Goal: Use online tool/utility: Use online tool/utility

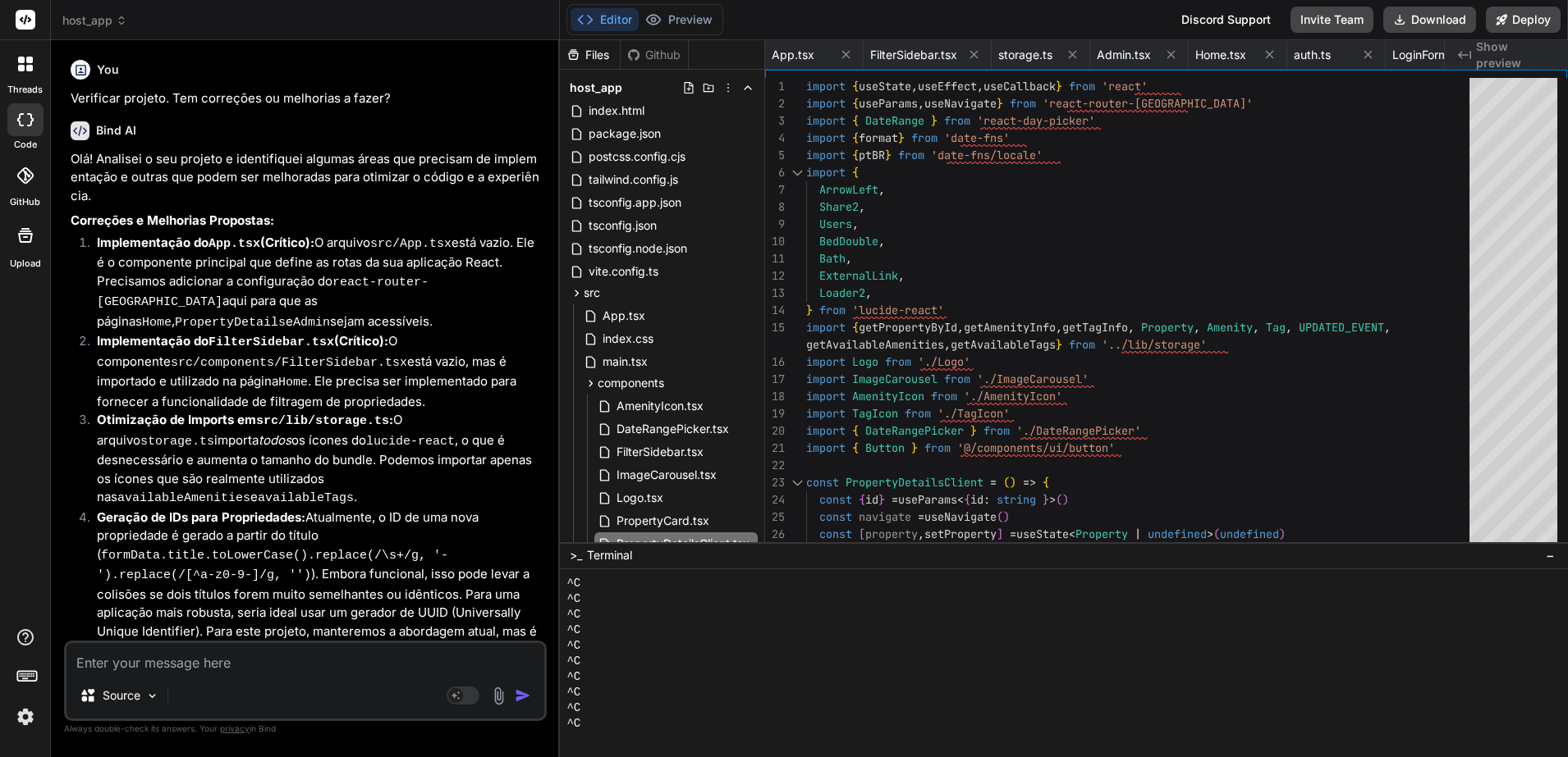
scroll to position [483, 0]
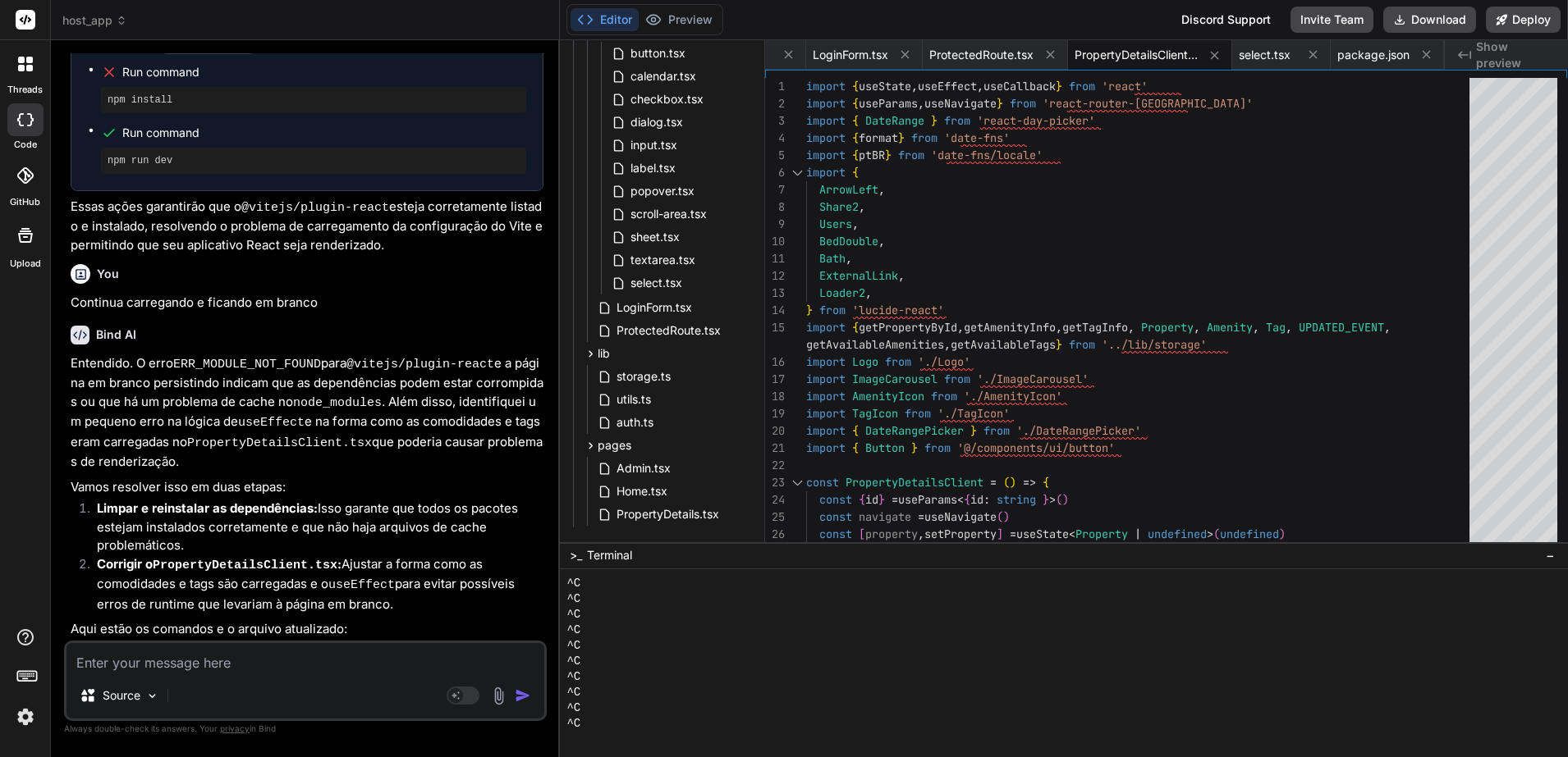
click at [305, 669] on textarea at bounding box center [305, 658] width 478 height 29
type textarea "S"
type textarea "x"
type textarea "Se"
type textarea "x"
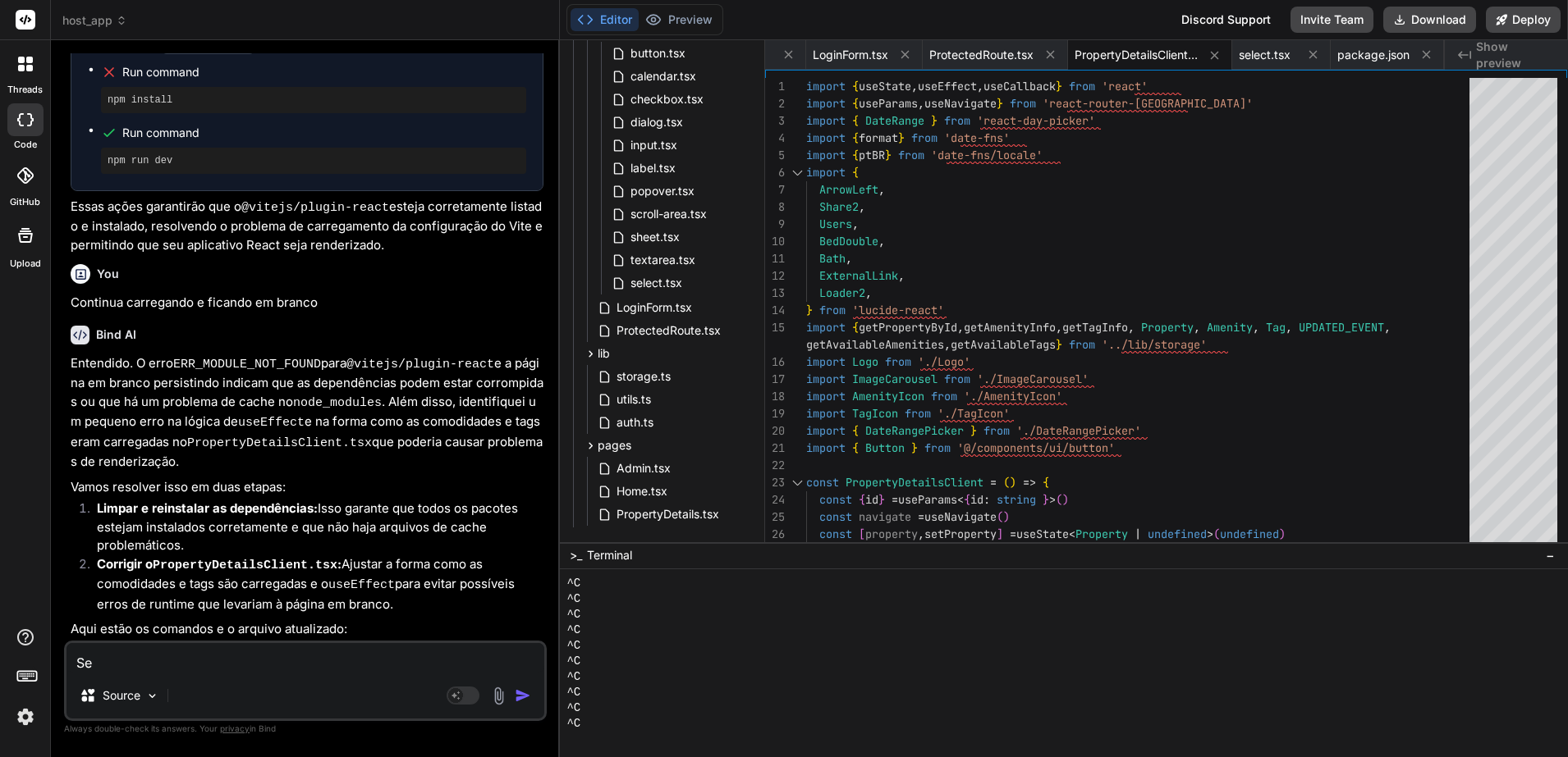
type textarea "Seg"
type textarea "x"
type textarea "Segu"
type textarea "x"
type textarea "Segue"
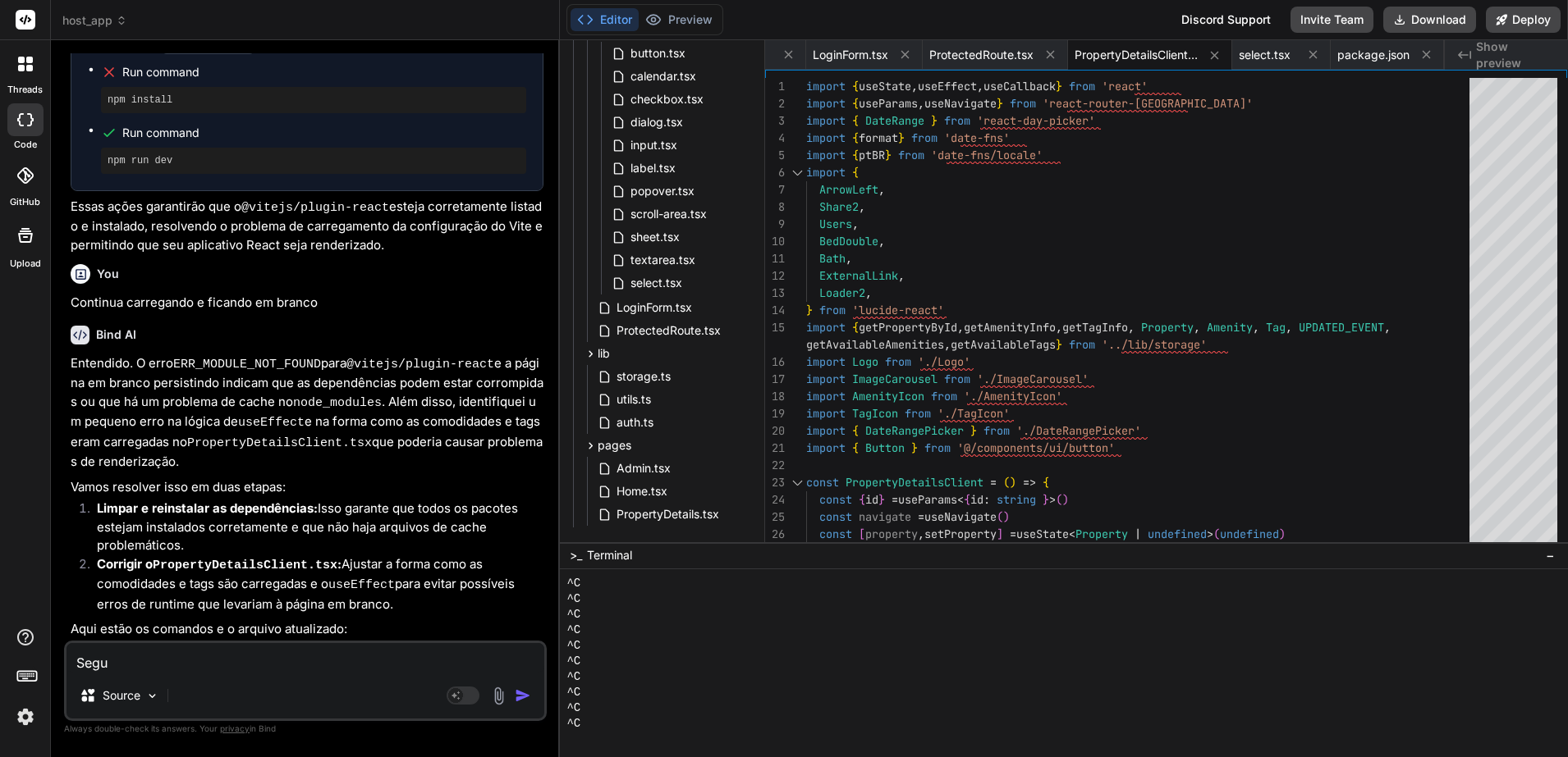
type textarea "x"
type textarea "Segue"
type textarea "x"
type textarea "Segue c"
type textarea "x"
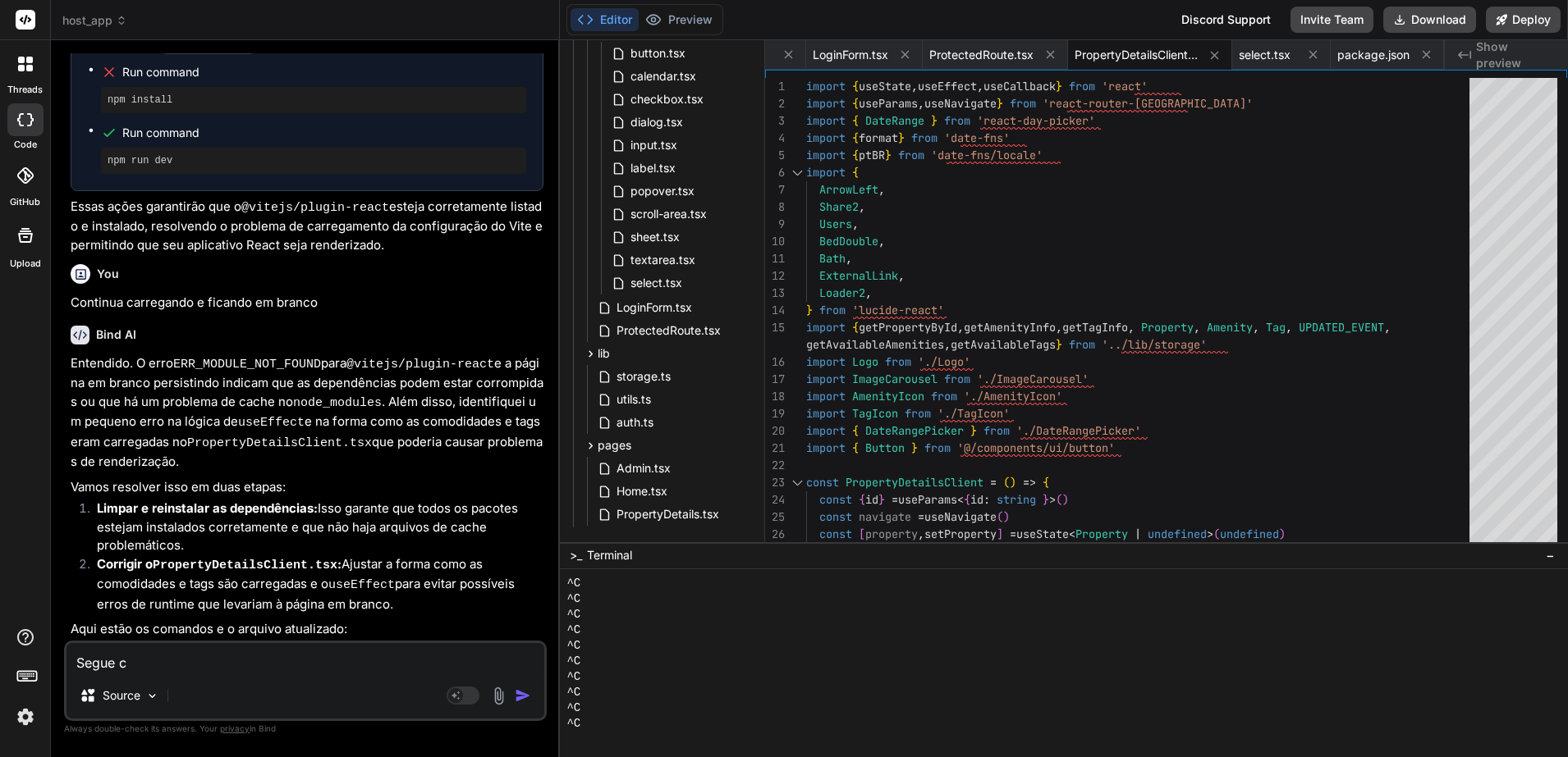
type textarea "Segue co"
type textarea "x"
type textarea "Segue com"
type textarea "x"
type textarea "Segue com"
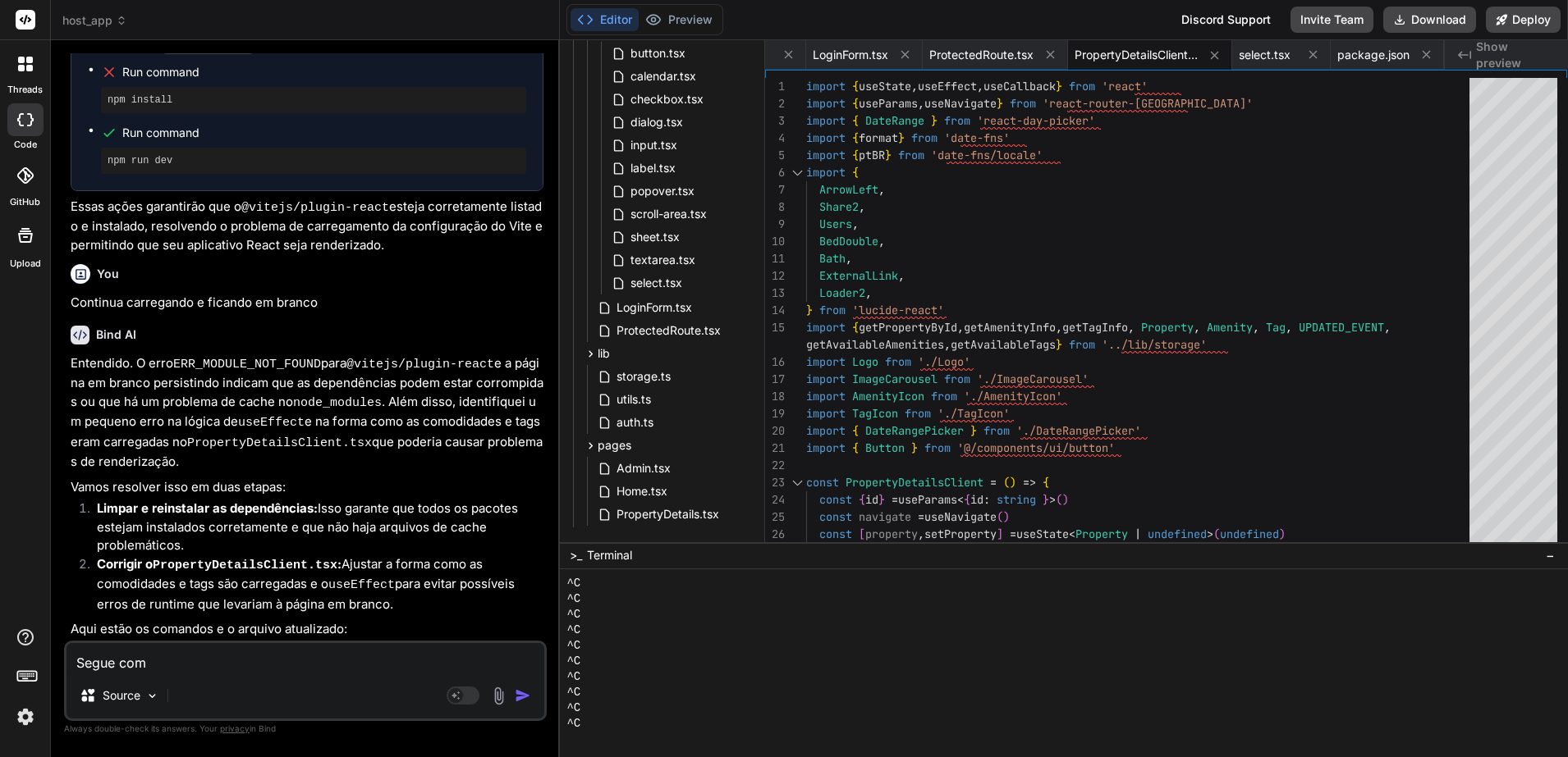
type textarea "x"
type textarea "Segue com o"
type textarea "x"
type textarea "Segue com o"
type textarea "x"
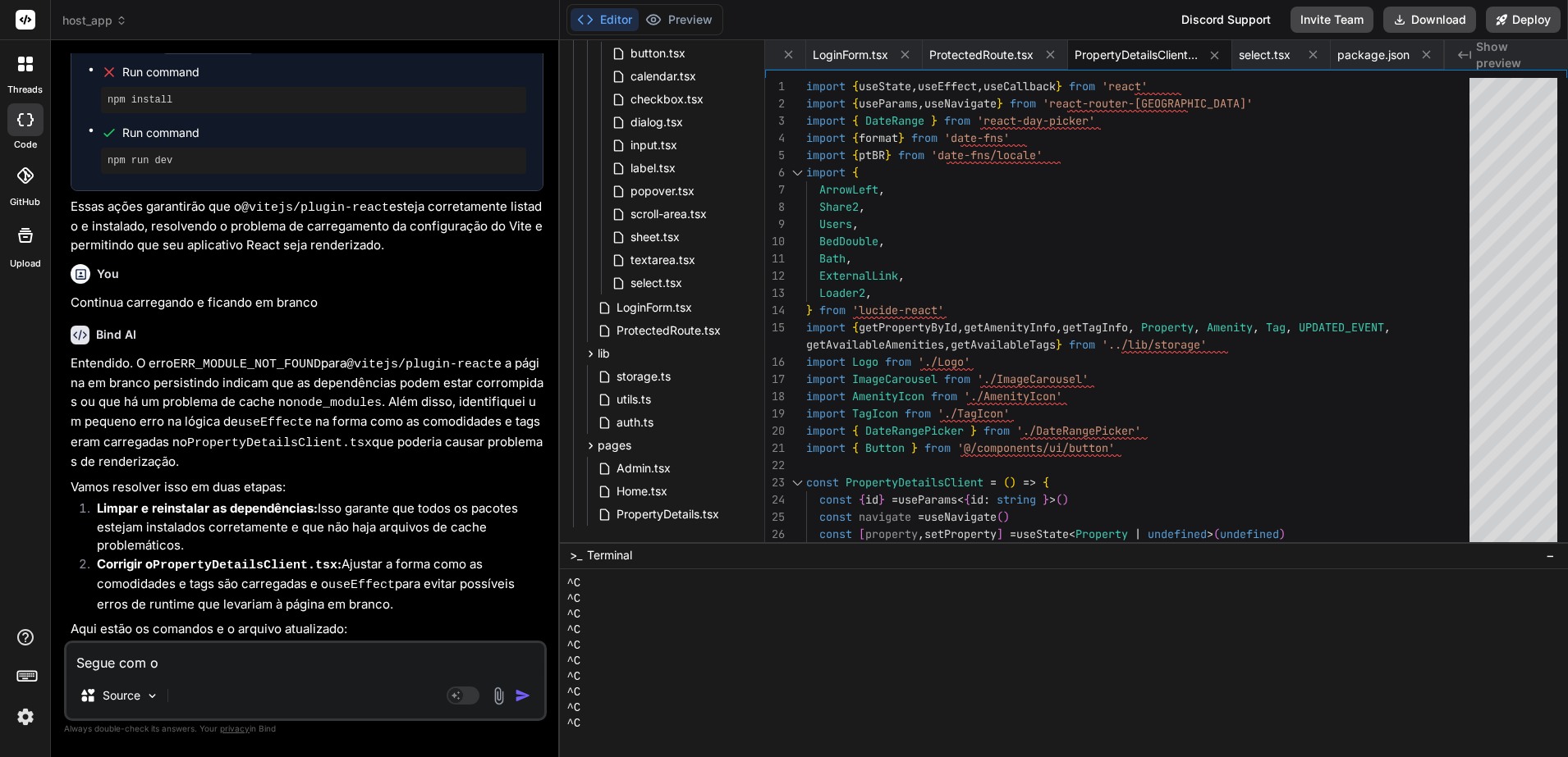
type textarea "Segue com o m"
type textarea "x"
type textarea "Segue com o me"
type textarea "x"
type textarea "Segue com o mes"
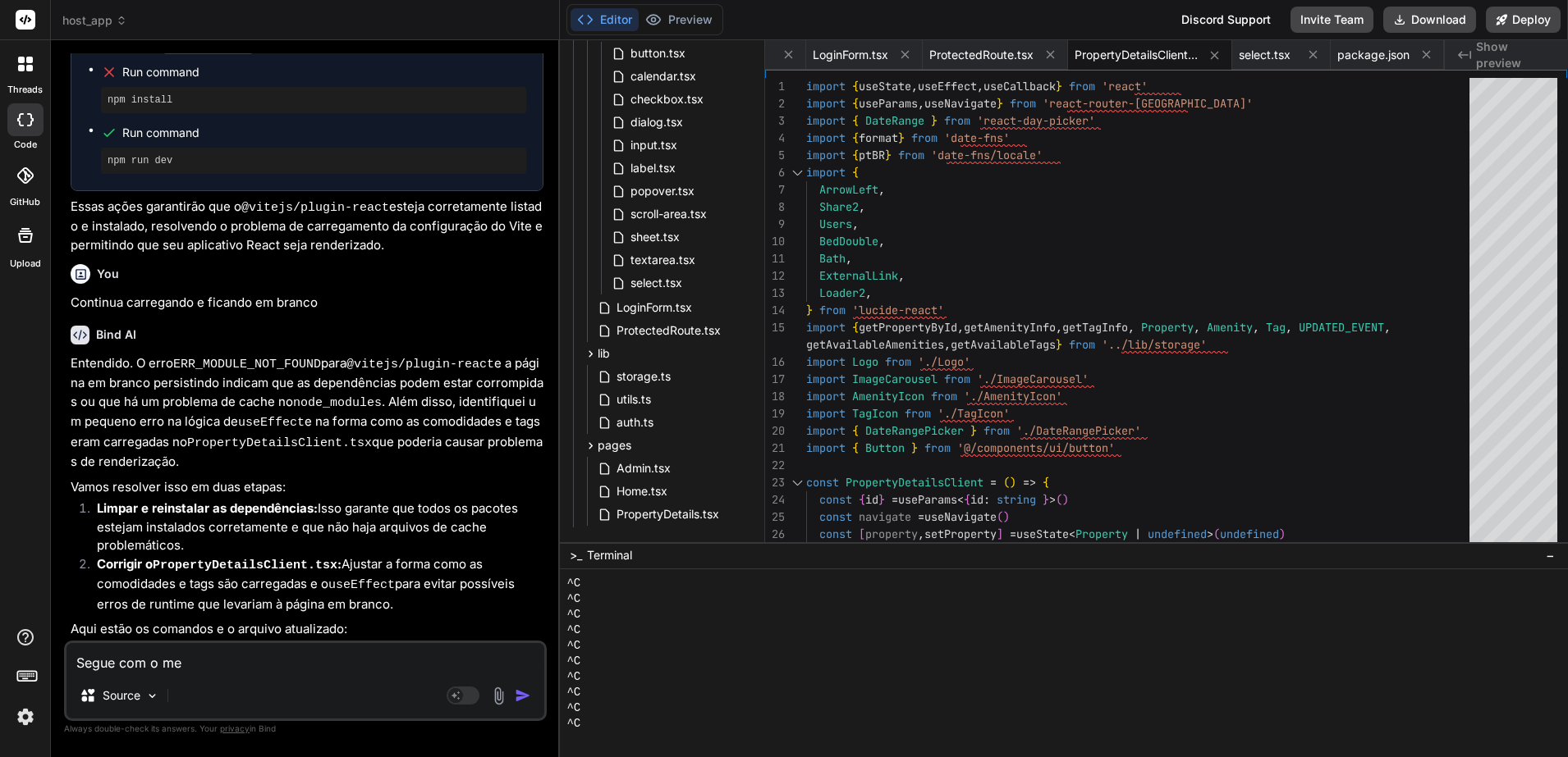
type textarea "x"
type textarea "Segue com o mesm"
type textarea "x"
type textarea "Segue com o mesmo"
type textarea "x"
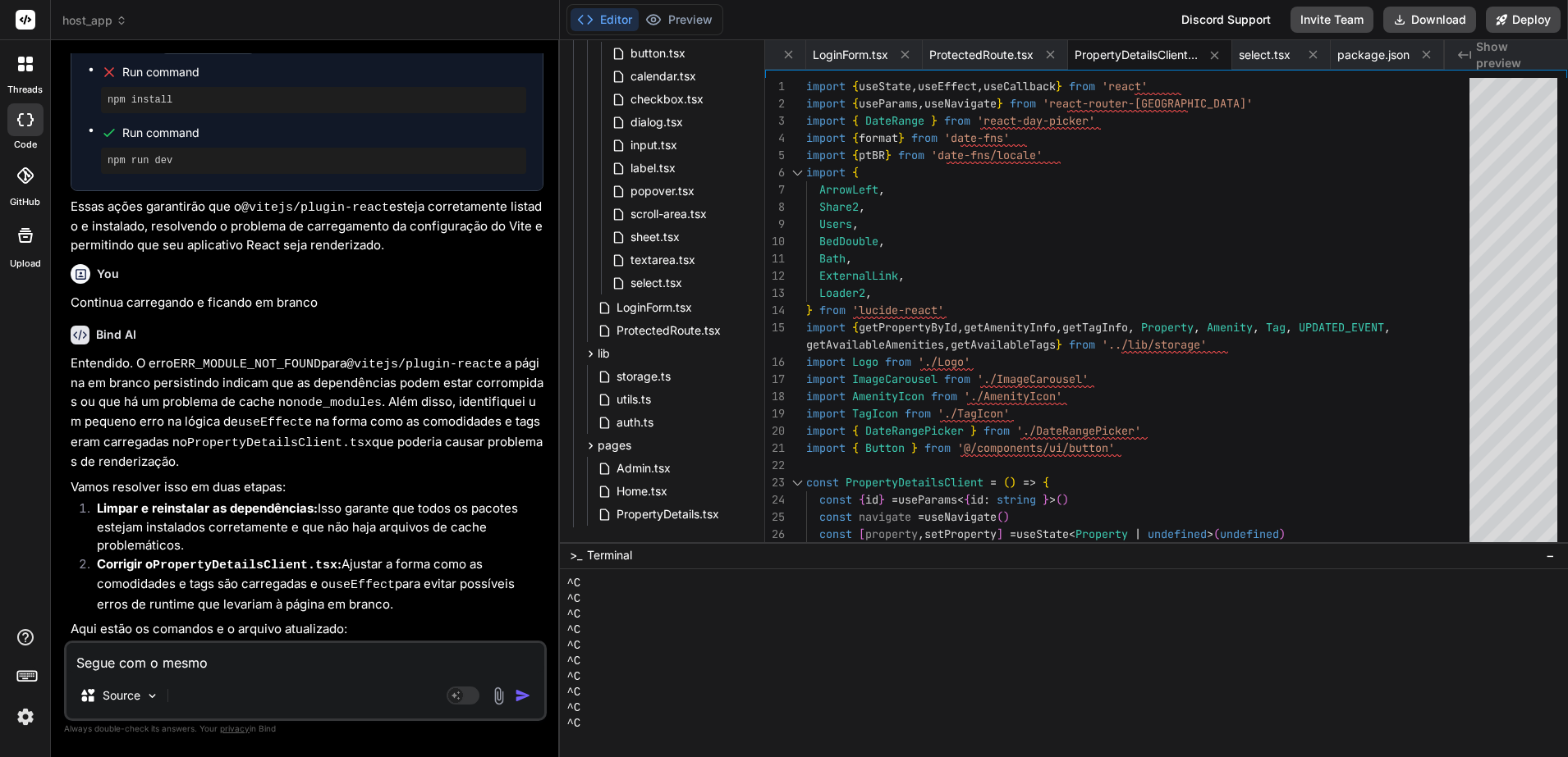
type textarea "Segue com o mesmo"
type textarea "x"
type textarea "Segue com o mesmo p"
type textarea "x"
type textarea "Segue com o mesmo pr"
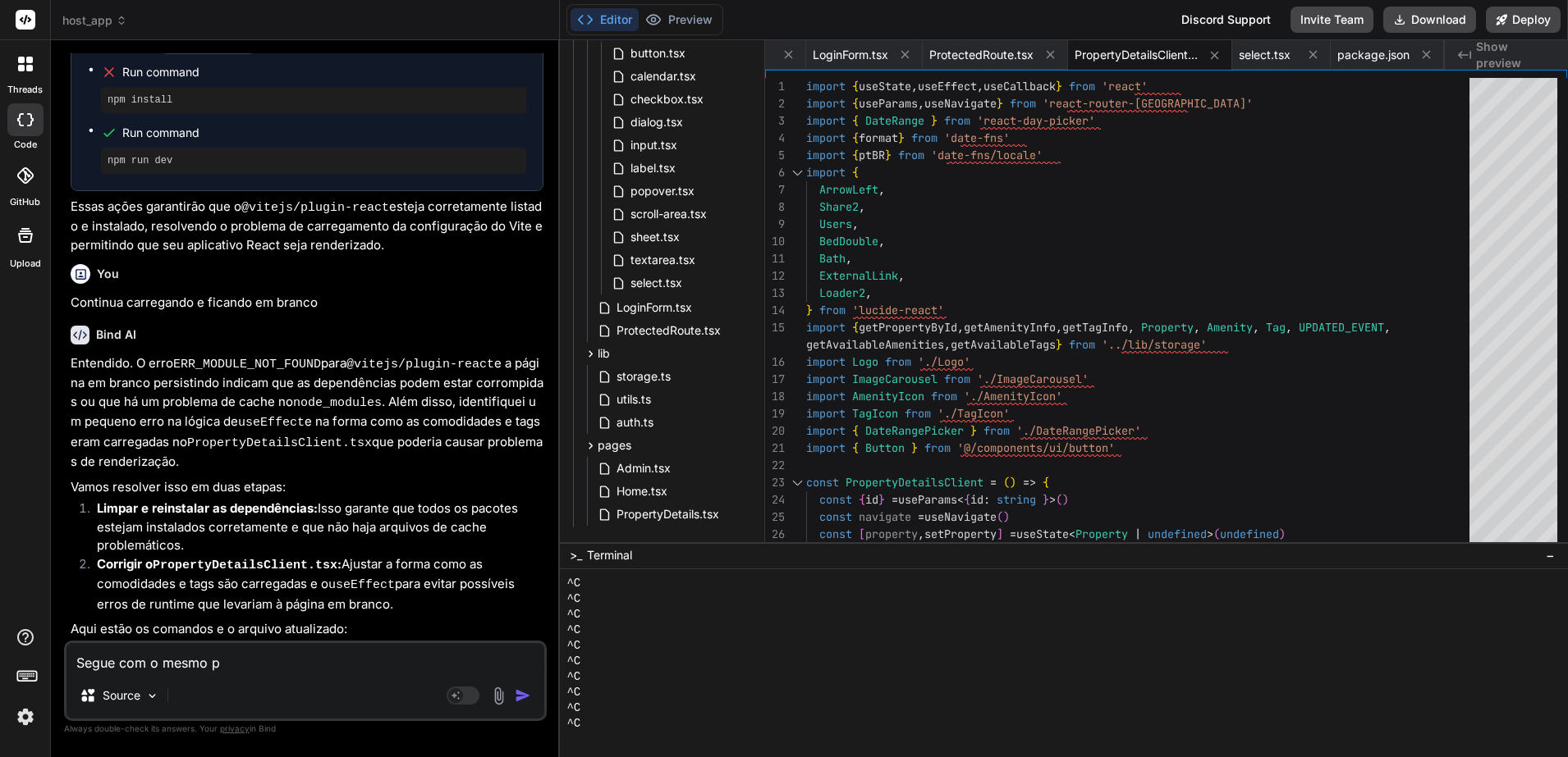
type textarea "x"
type textarea "Segue com o mesmo pro"
type textarea "x"
type textarea "Segue com o mesmo prob"
type textarea "x"
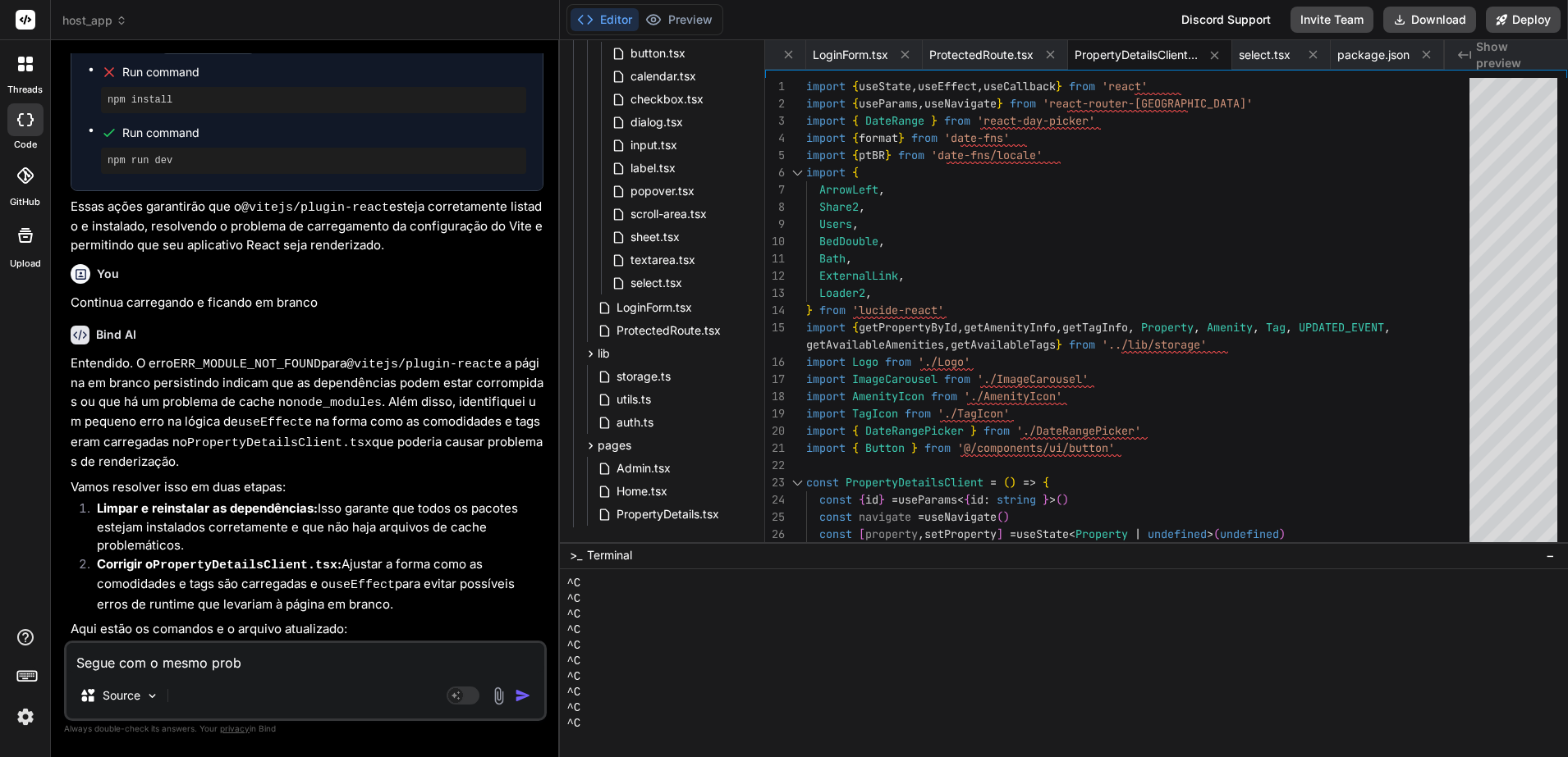
type textarea "Segue com o mesmo probl"
type textarea "x"
type textarea "Segue com o mesmo proble"
type textarea "x"
type textarea "Segue com o mesmo problem"
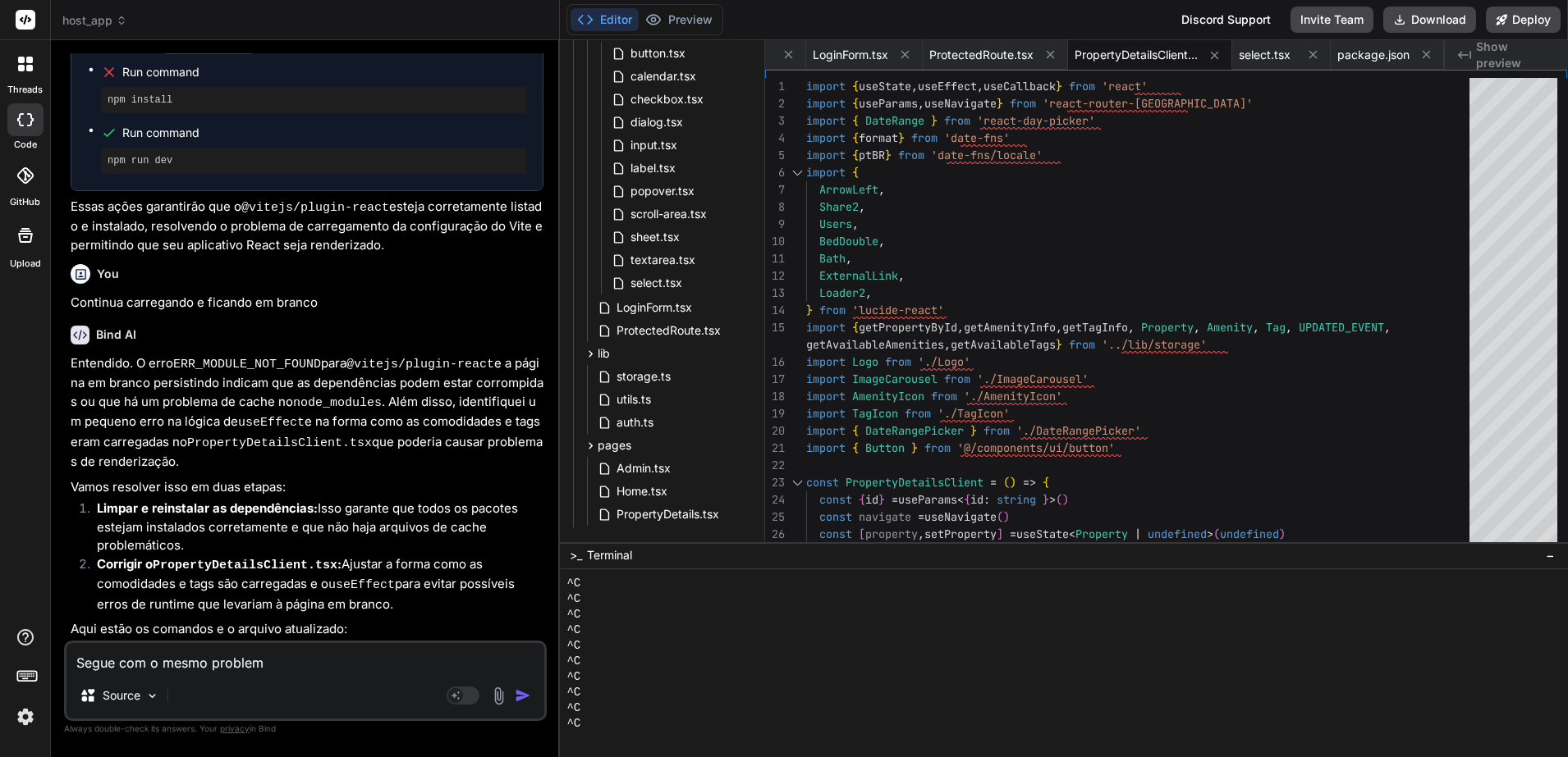
type textarea "x"
type textarea "Segue com o mesmo problema"
type textarea "x"
type textarea "Segue com o mesmo problema."
type textarea "x"
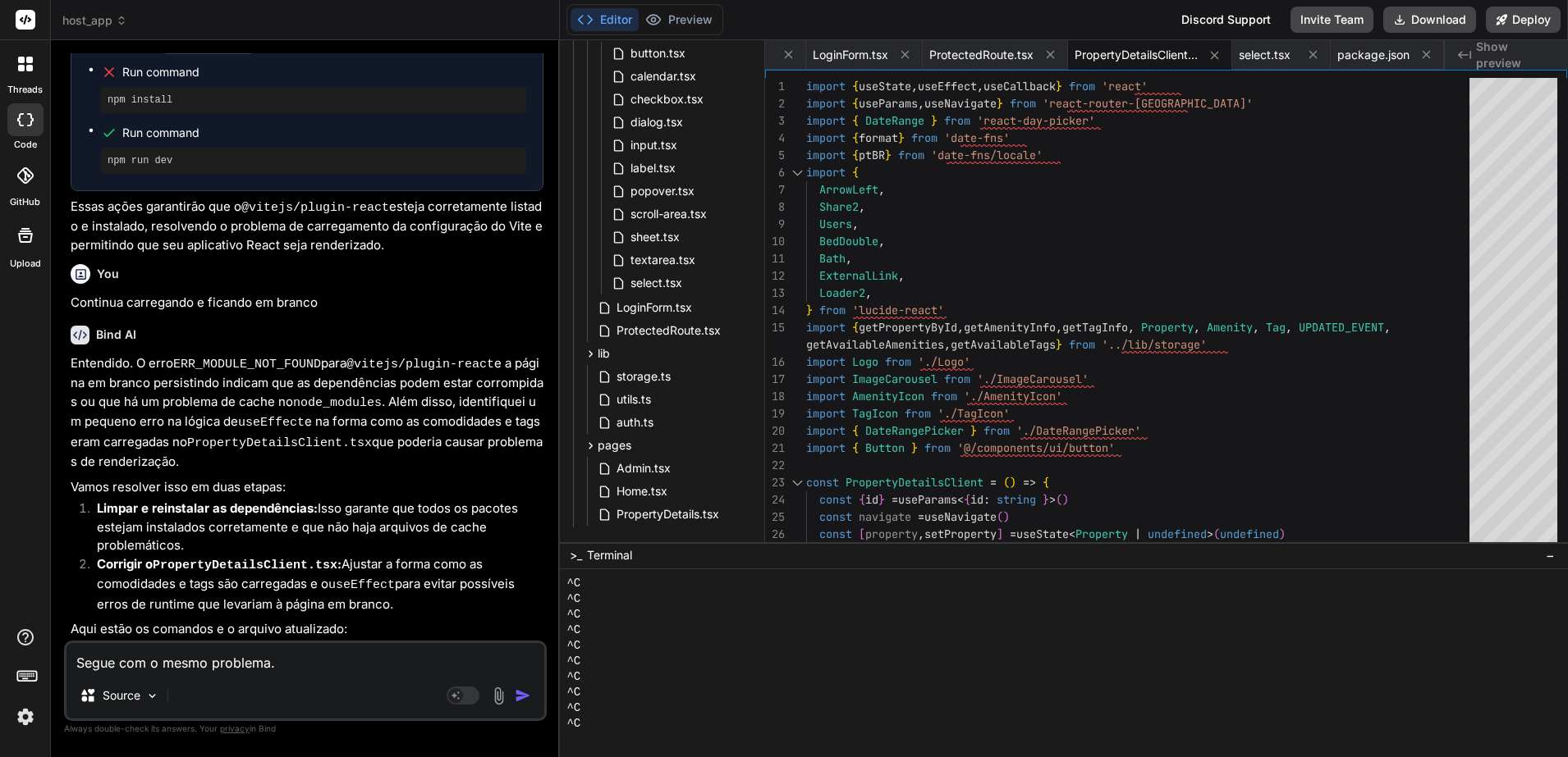
type textarea "Segue com o mesmo problema."
type textarea "x"
type textarea "Segue com o mesmo problema. R"
type textarea "x"
type textarea "Segue com o mesmo problema. Re"
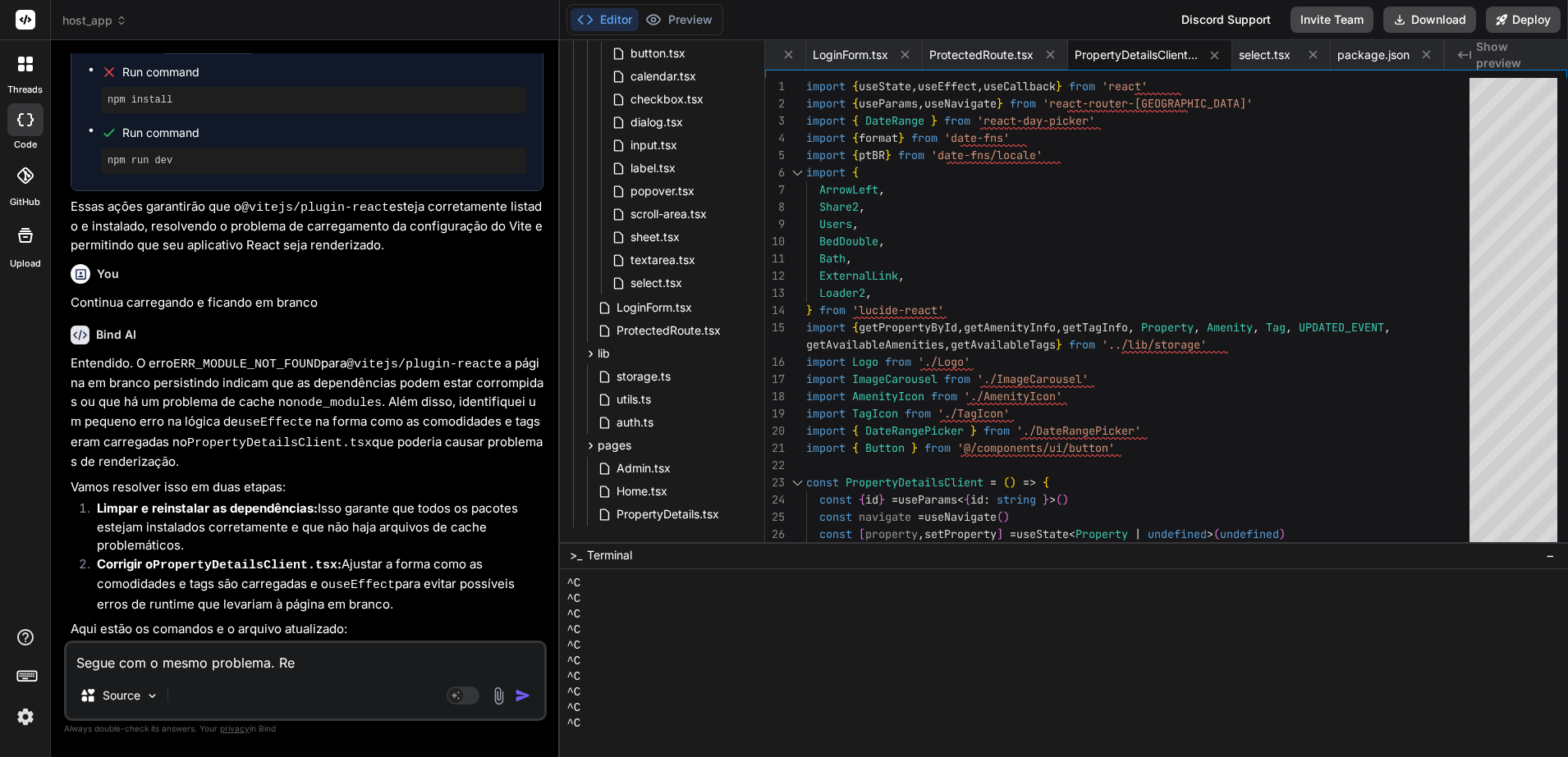
type textarea "x"
type textarea "Segue com o mesmo problema. Rev"
type textarea "x"
type textarea "Segue com o mesmo problema. Reve"
type textarea "x"
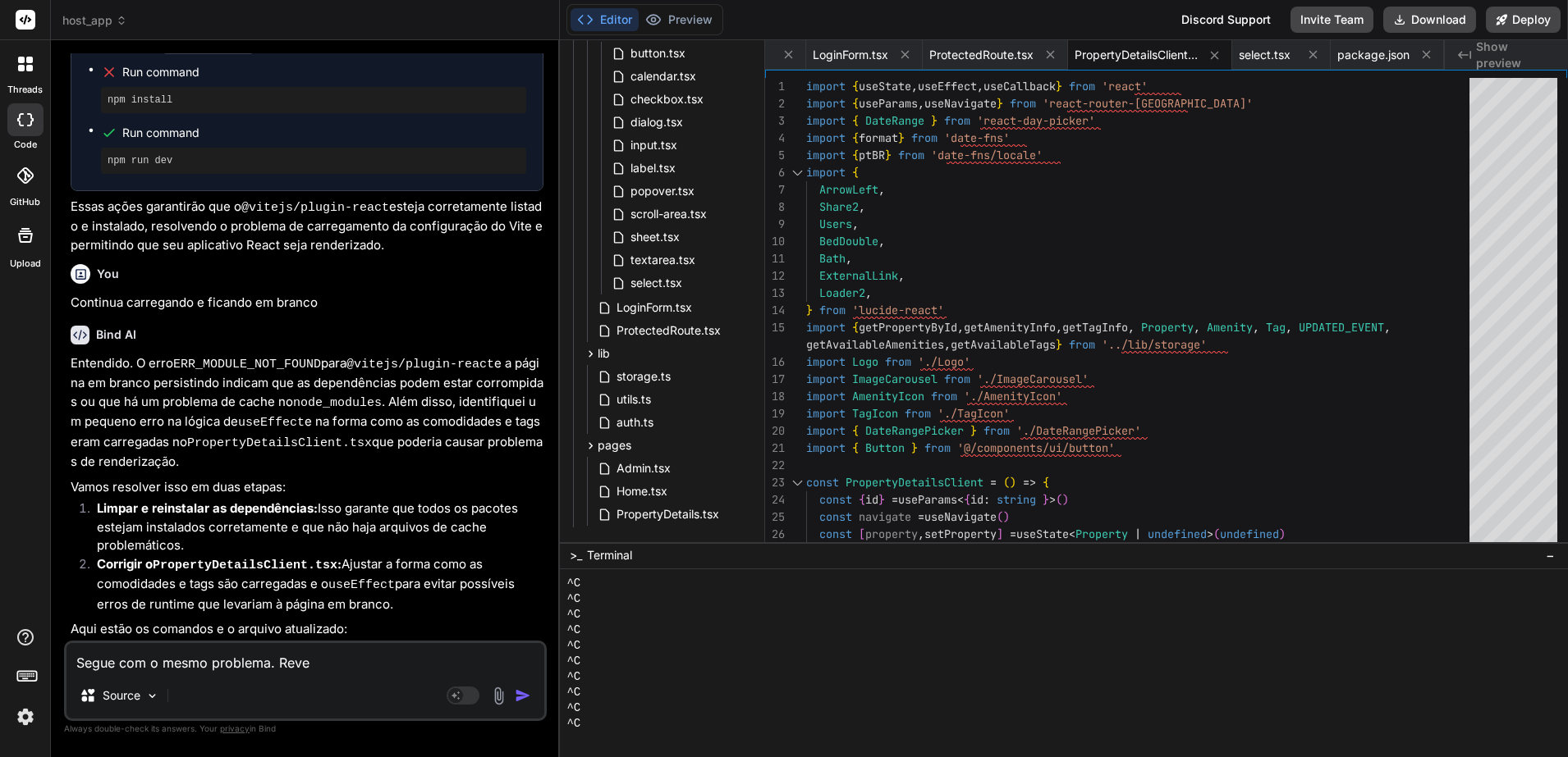
type textarea "Segue com o mesmo problema. Revej"
type textarea "x"
type textarea "Segue com o mesmo problema. Reveja"
type textarea "x"
type textarea "Segue com o mesmo problema. Reveja"
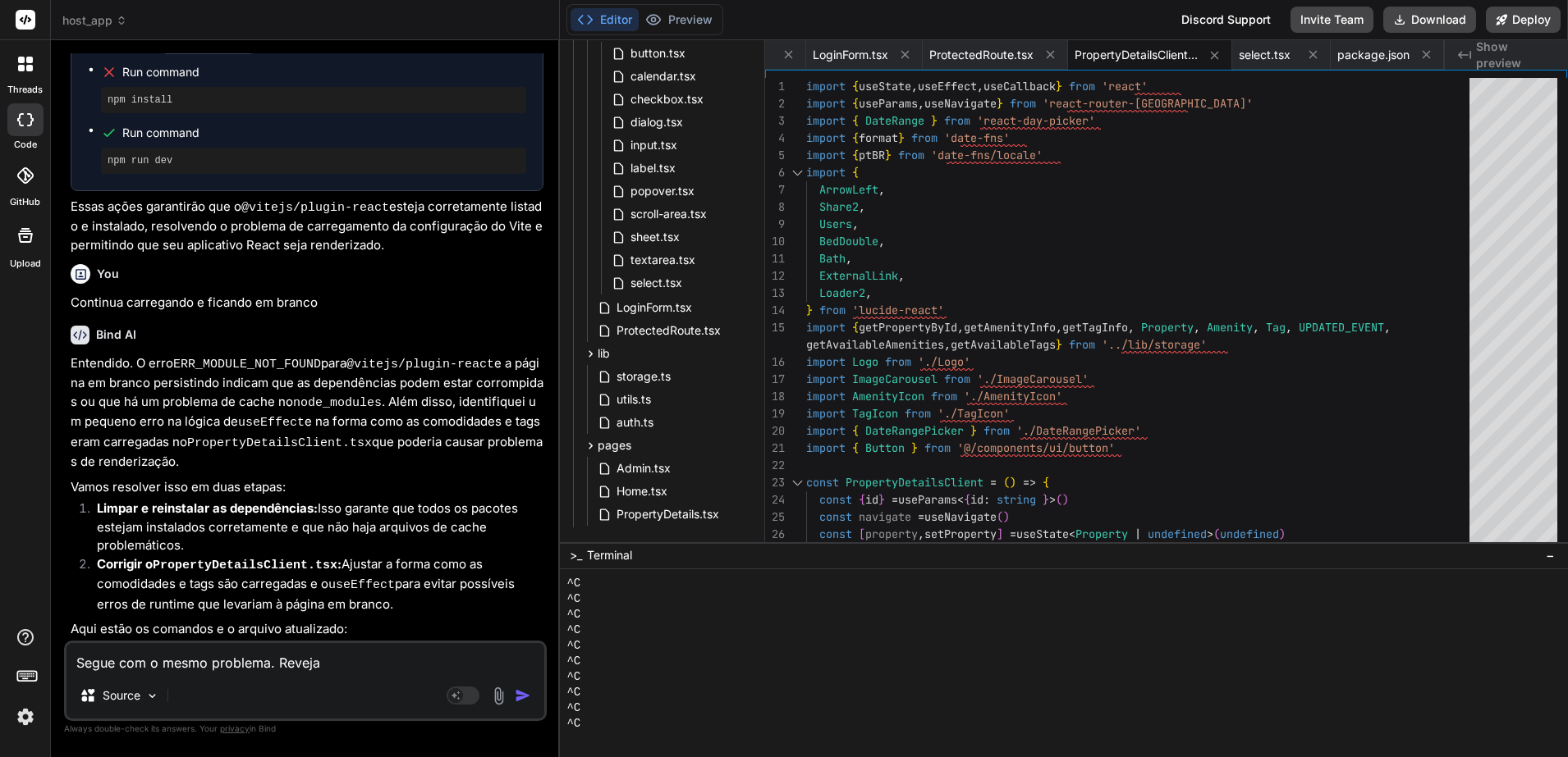
type textarea "x"
type textarea "Segue com o mesmo problema. Reveja a"
type textarea "x"
type textarea "Segue com o mesmo problema. Reveja a"
type textarea "x"
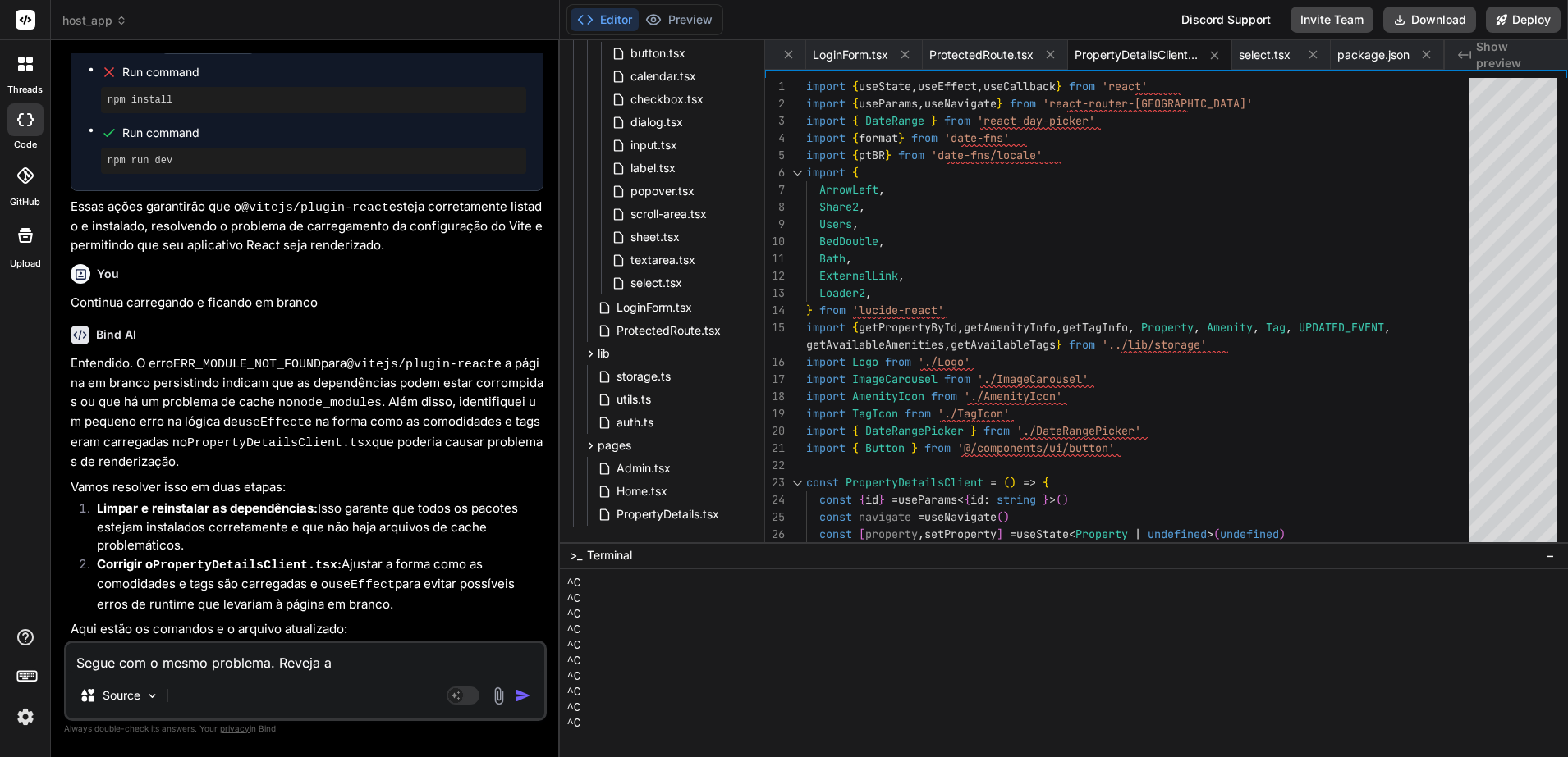
type textarea "Segue com o mesmo problema. Reveja a ú"
type textarea "x"
type textarea "Segue com o mesmo problema. Reveja a úl"
type textarea "x"
type textarea "Segue com o mesmo problema. Reveja a últ"
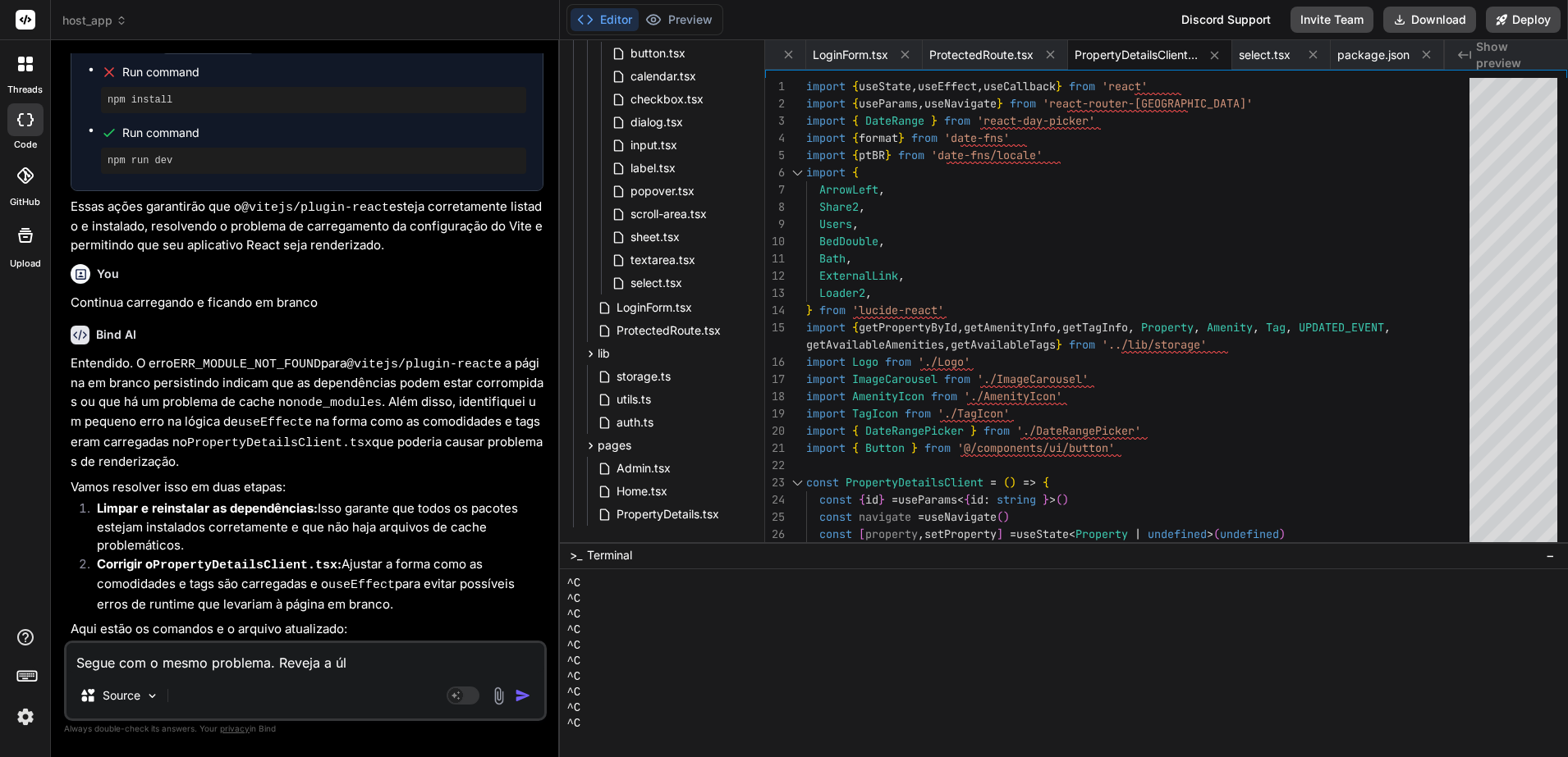
type textarea "x"
type textarea "Segue com o mesmo problema. Reveja a últi"
type textarea "x"
type textarea "Segue com o mesmo problema. Reveja a últim"
type textarea "x"
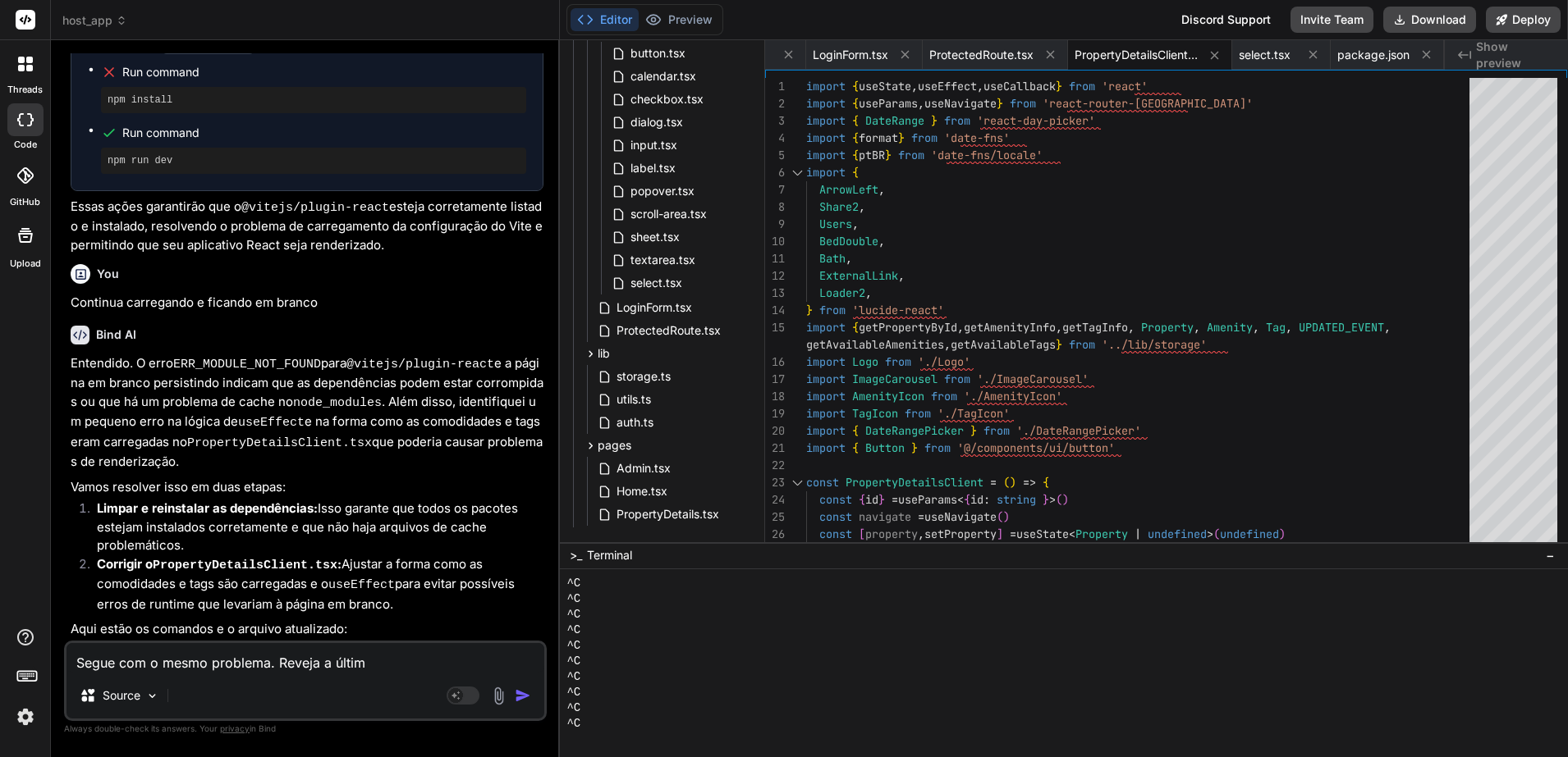
type textarea "Segue com o mesmo problema. Reveja a última"
type textarea "x"
type textarea "Segue com o mesmo problema. Reveja a última"
type textarea "x"
type textarea "Segue com o mesmo problema. Reveja a última a"
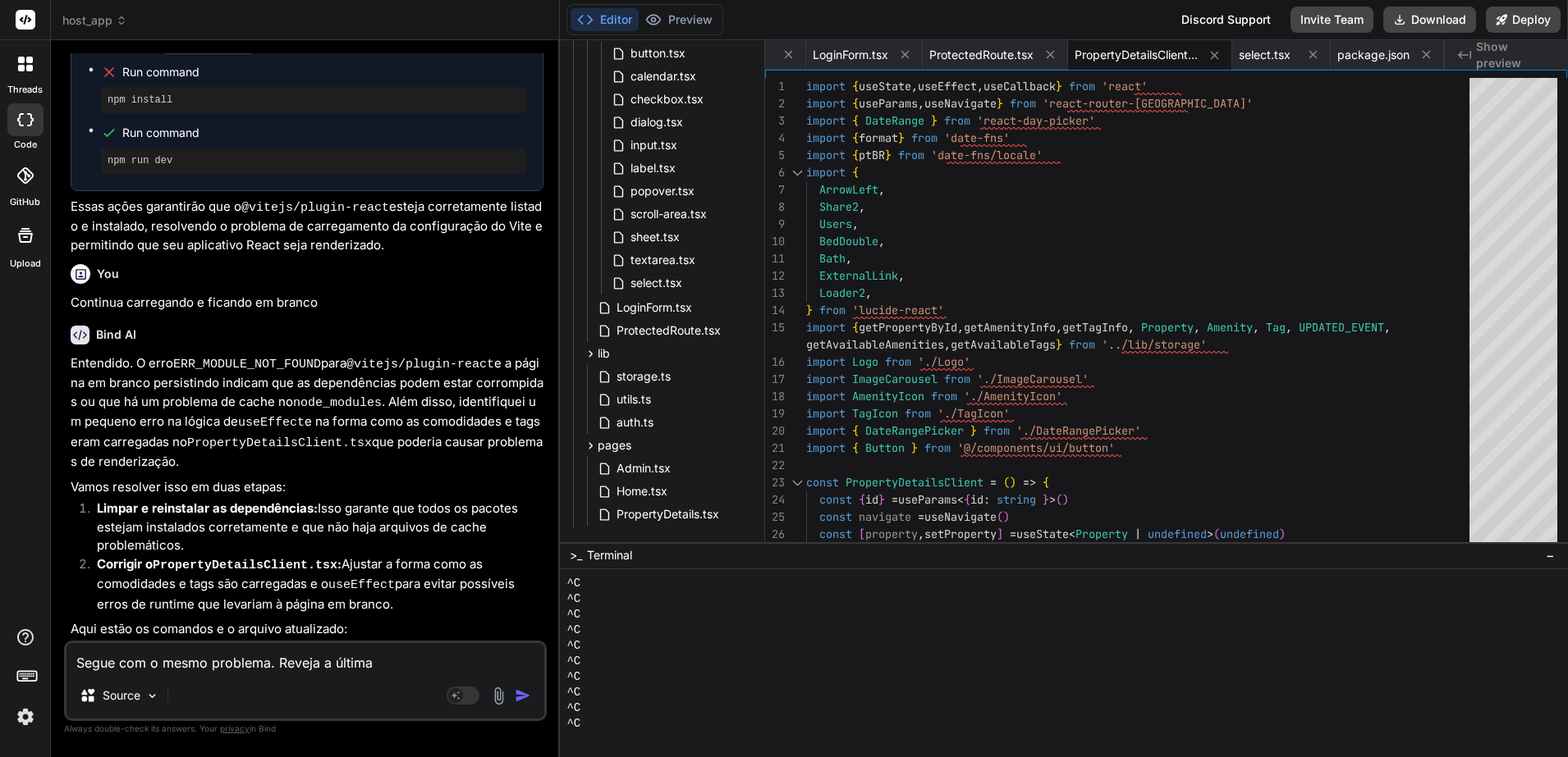
type textarea "x"
type textarea "Segue com o mesmo problema. Reveja a última at"
type textarea "x"
type textarea "Segue com o mesmo problema. Reveja a última atu"
type textarea "x"
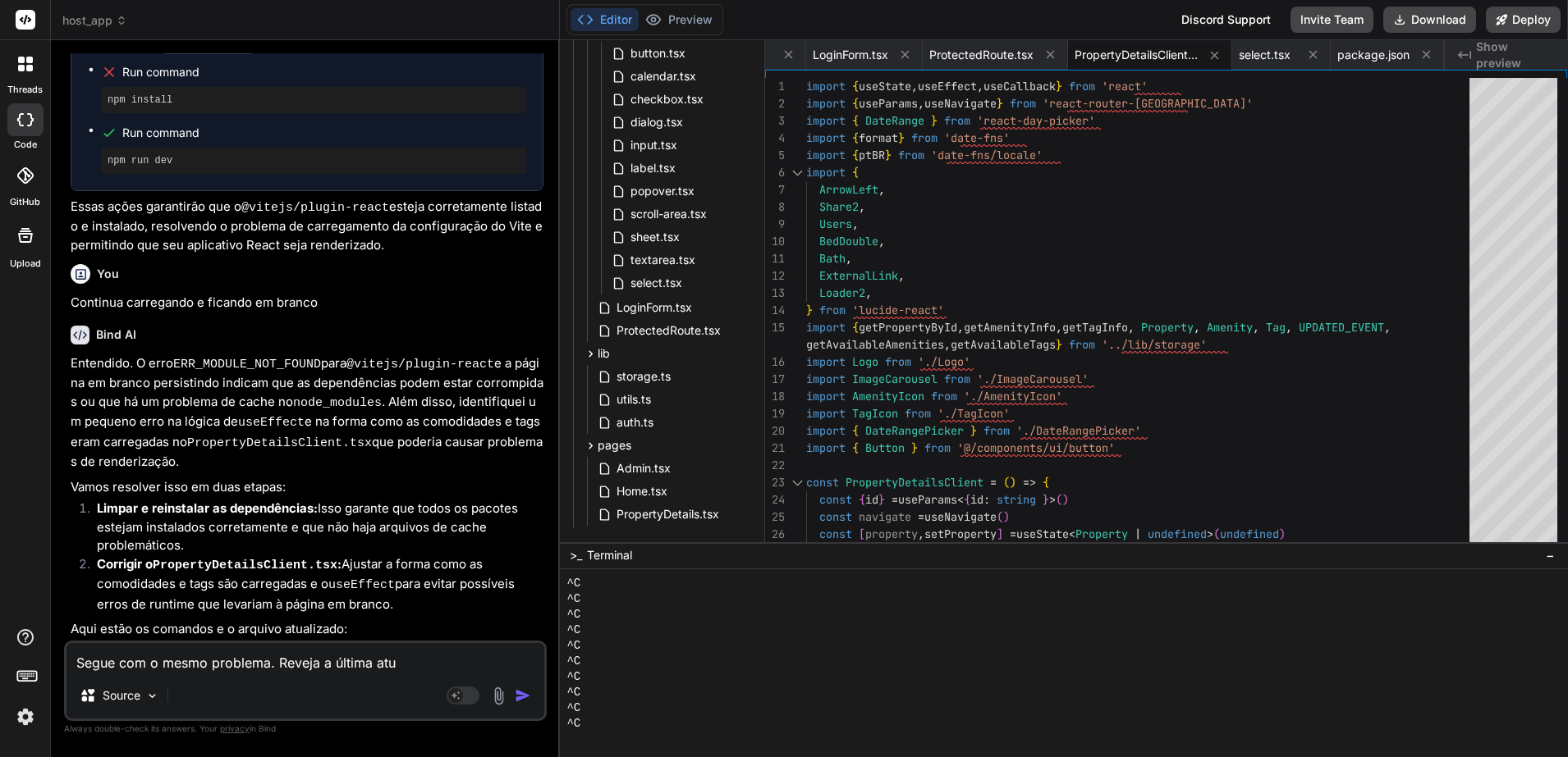
type textarea "Segue com o mesmo problema. Reveja a última atua"
type textarea "x"
type textarea "Segue com o mesmo problema. Reveja a última atual"
type textarea "x"
type textarea "Segue com o mesmo problema. Reveja a última atuali"
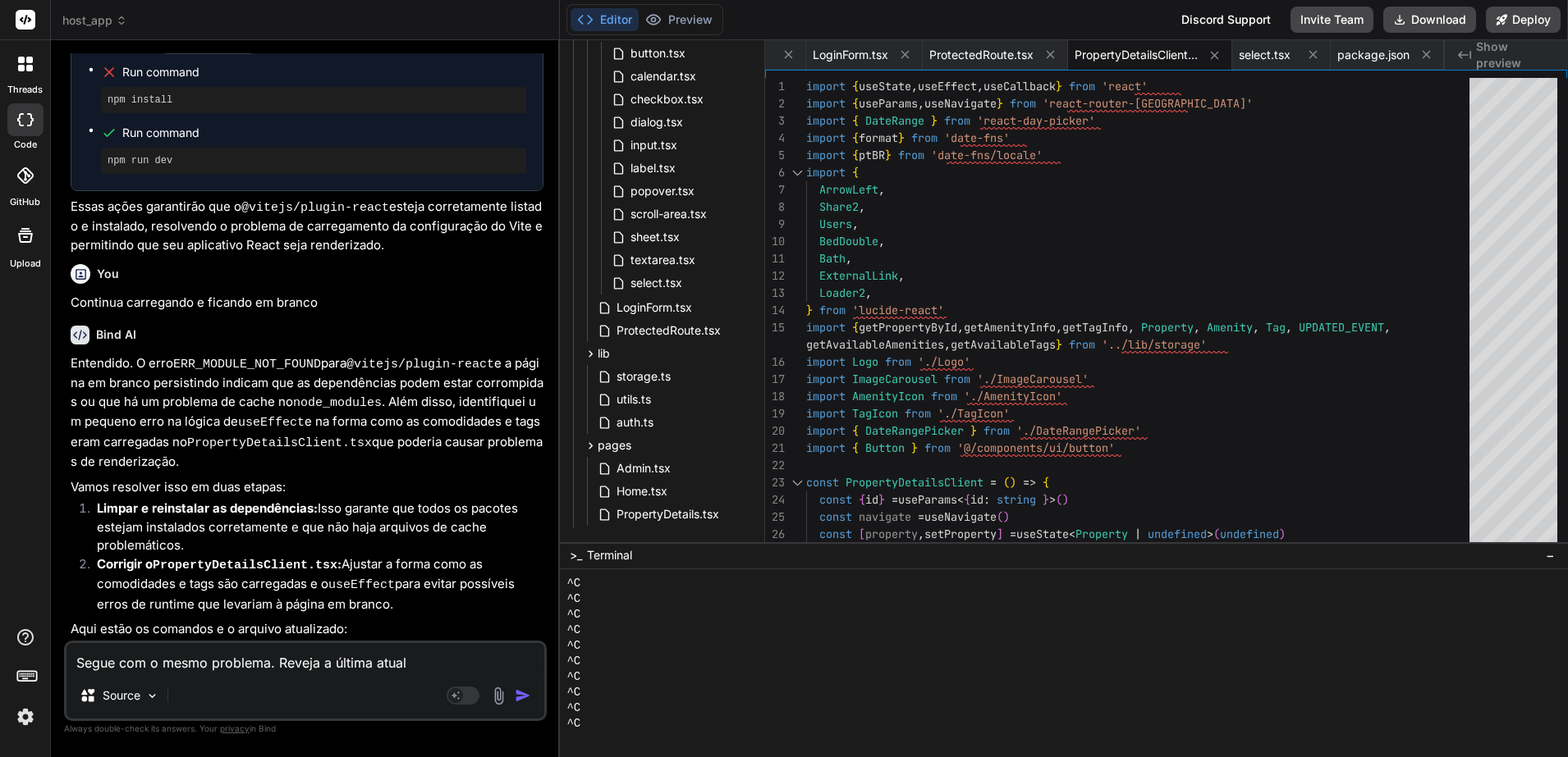
type textarea "x"
type textarea "Segue com o mesmo problema. Reveja a última atualiz"
type textarea "x"
type textarea "Segue com o mesmo problema. Reveja a última atualiza"
type textarea "x"
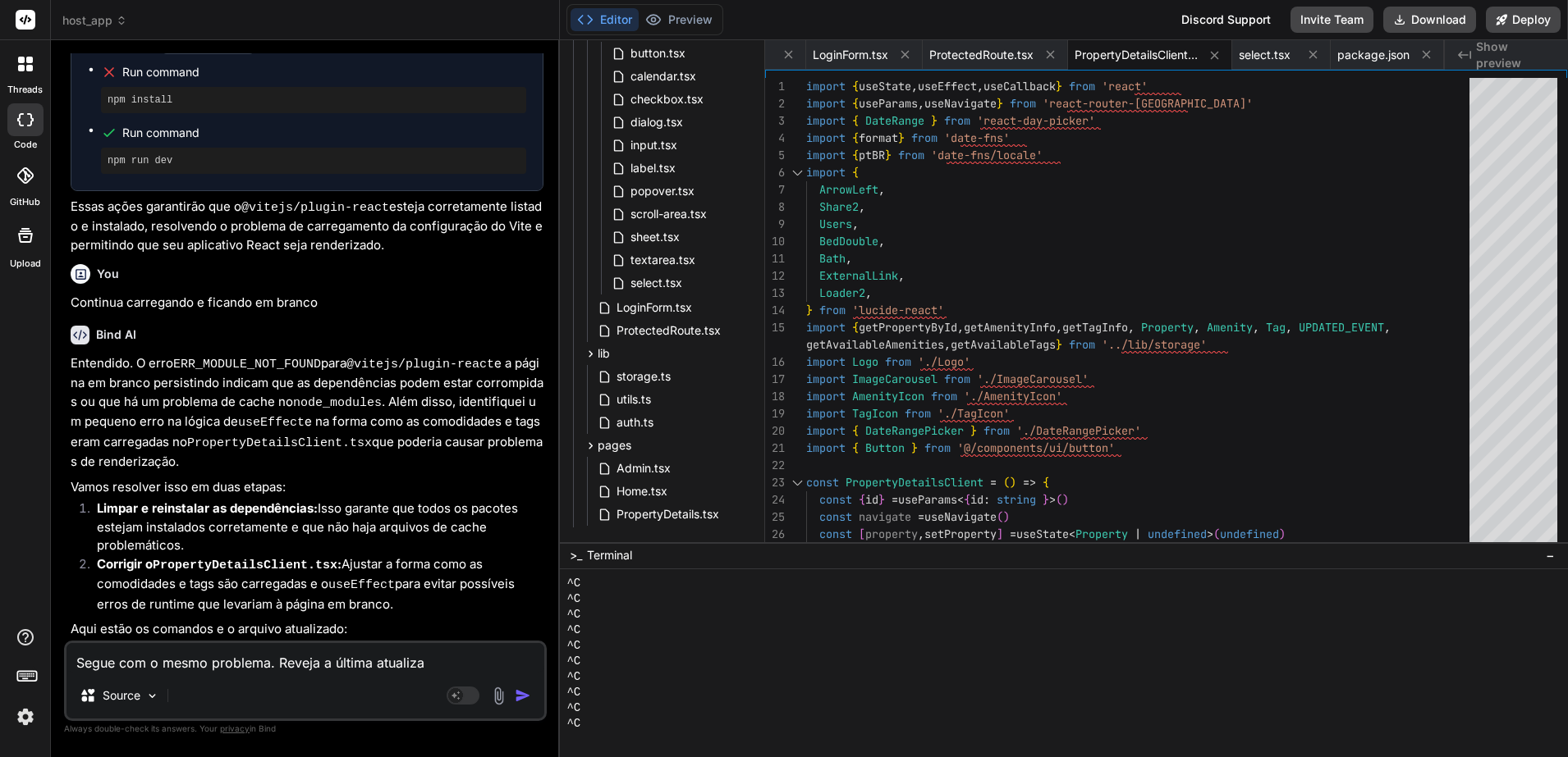
type textarea "Segue com o mesmo problema. Reveja a última atualizaç"
type textarea "x"
type textarea "Segue com o mesmo problema. Reveja a última atualizaçã"
type textarea "x"
type textarea "Segue com o mesmo problema. Reveja a última atualização"
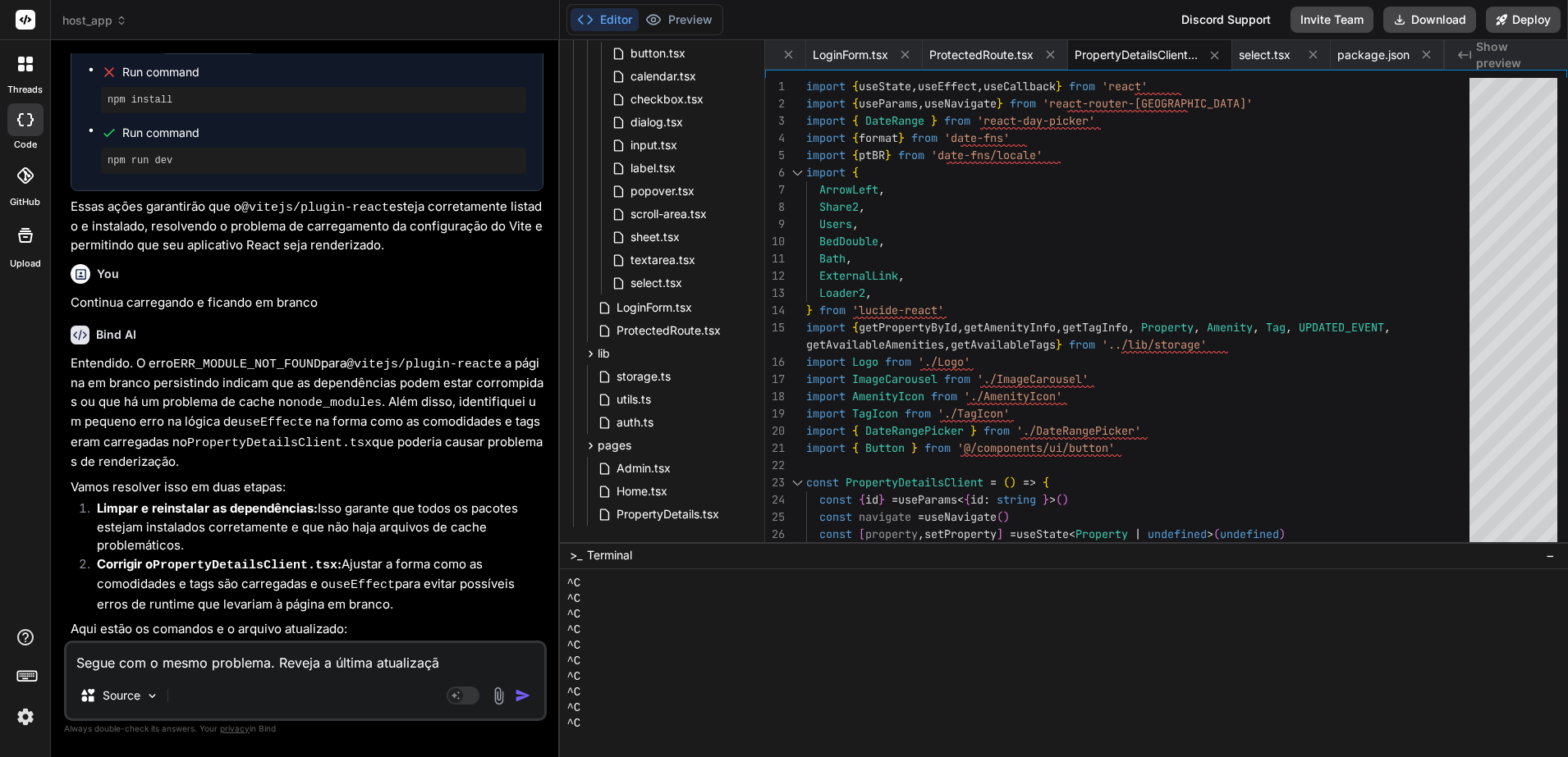
type textarea "x"
type textarea "Segue com o mesmo problema. Reveja a última atualização,"
type textarea "x"
type textarea "Segue com o mesmo problema. Reveja a última atualização,"
type textarea "x"
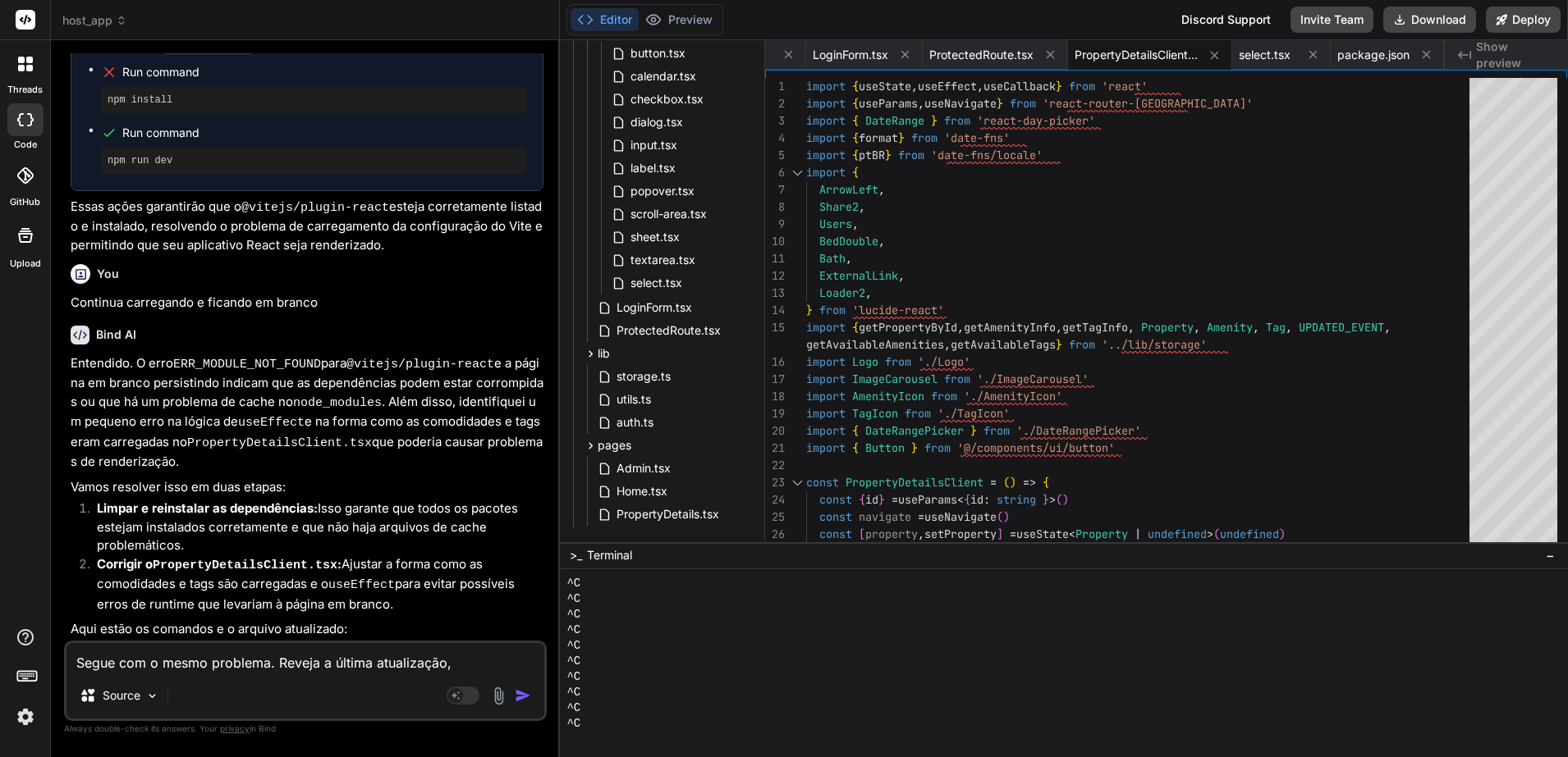
type textarea "Segue com o mesmo problema. Reveja a última atualização, p"
type textarea "x"
type textarea "Segue com o mesmo problema. Reveja a última atualização, po"
type textarea "x"
type textarea "Segue com o mesmo problema. Reveja a última atualização, poi"
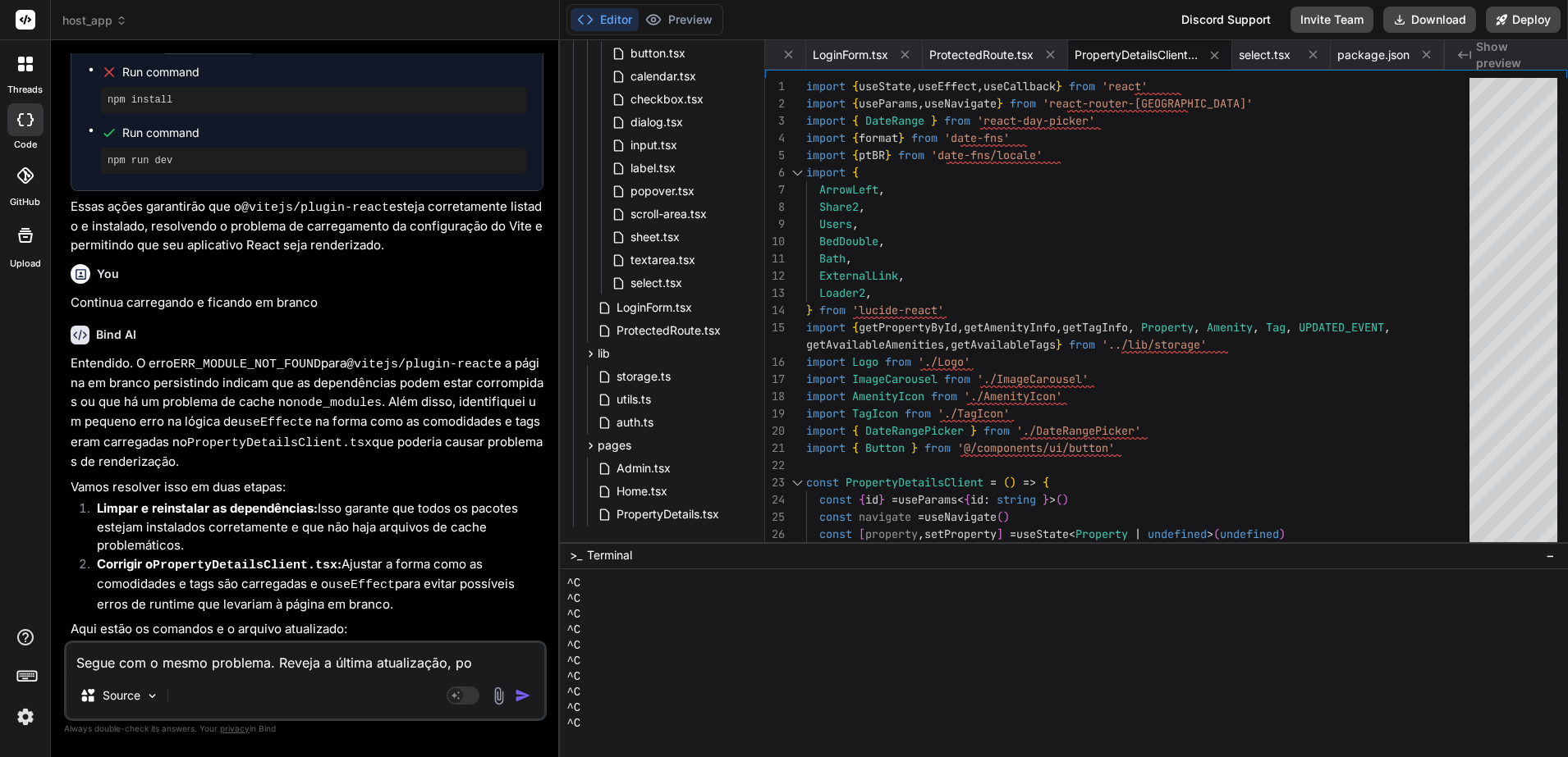
type textarea "x"
type textarea "Segue com o mesmo problema. Reveja a última atualização, pois"
type textarea "x"
type textarea "Segue com o mesmo problema. Reveja a última atualização, pois"
type textarea "x"
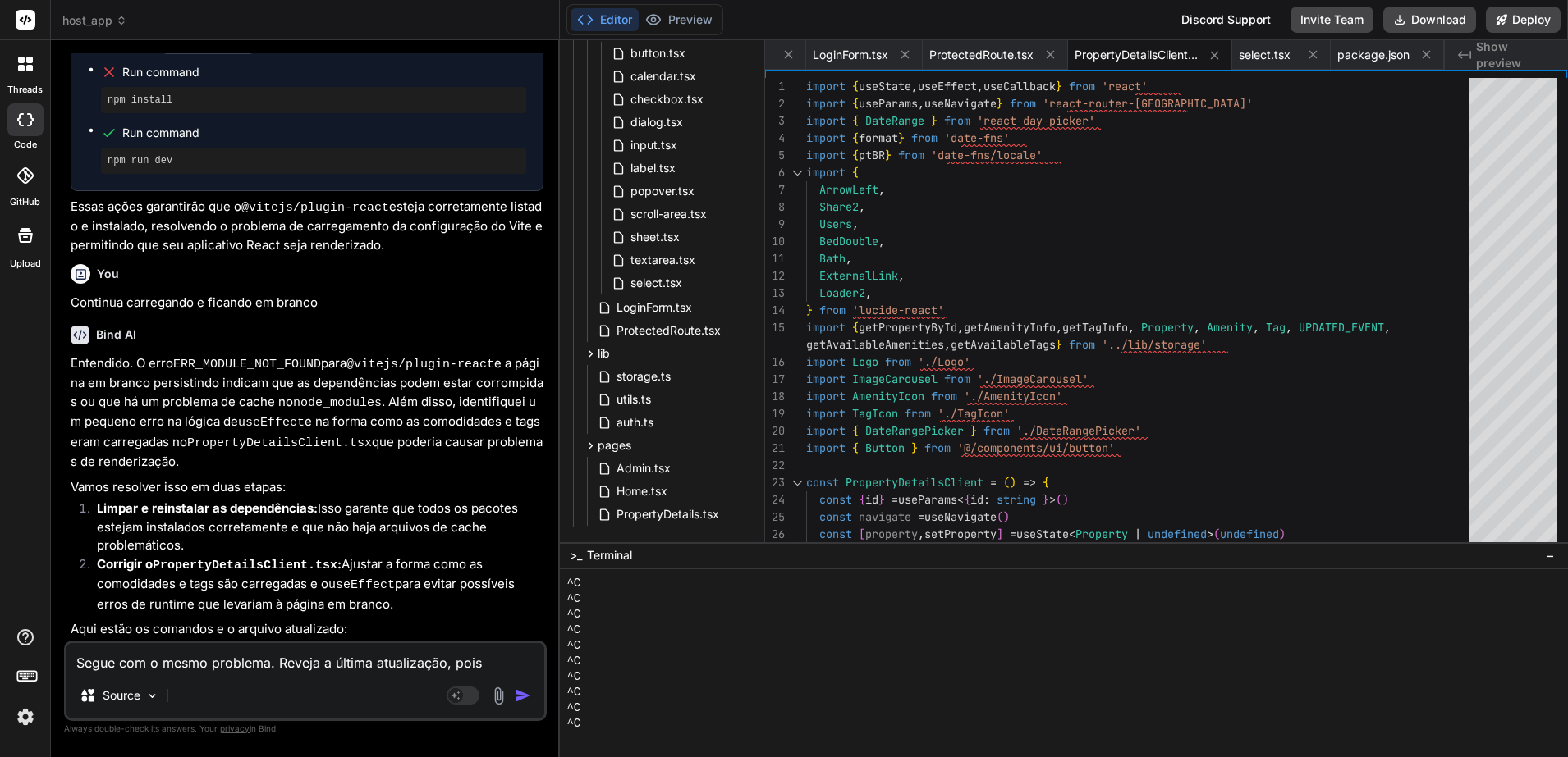
type textarea "Segue com o mesmo problema. Reveja a última atualização, pois e"
type textarea "x"
type textarea "Segue com o mesmo problema. Reveja a última atualização, pois es"
type textarea "x"
type textarea "Segue com o mesmo problema. Reveja a última atualização, pois est"
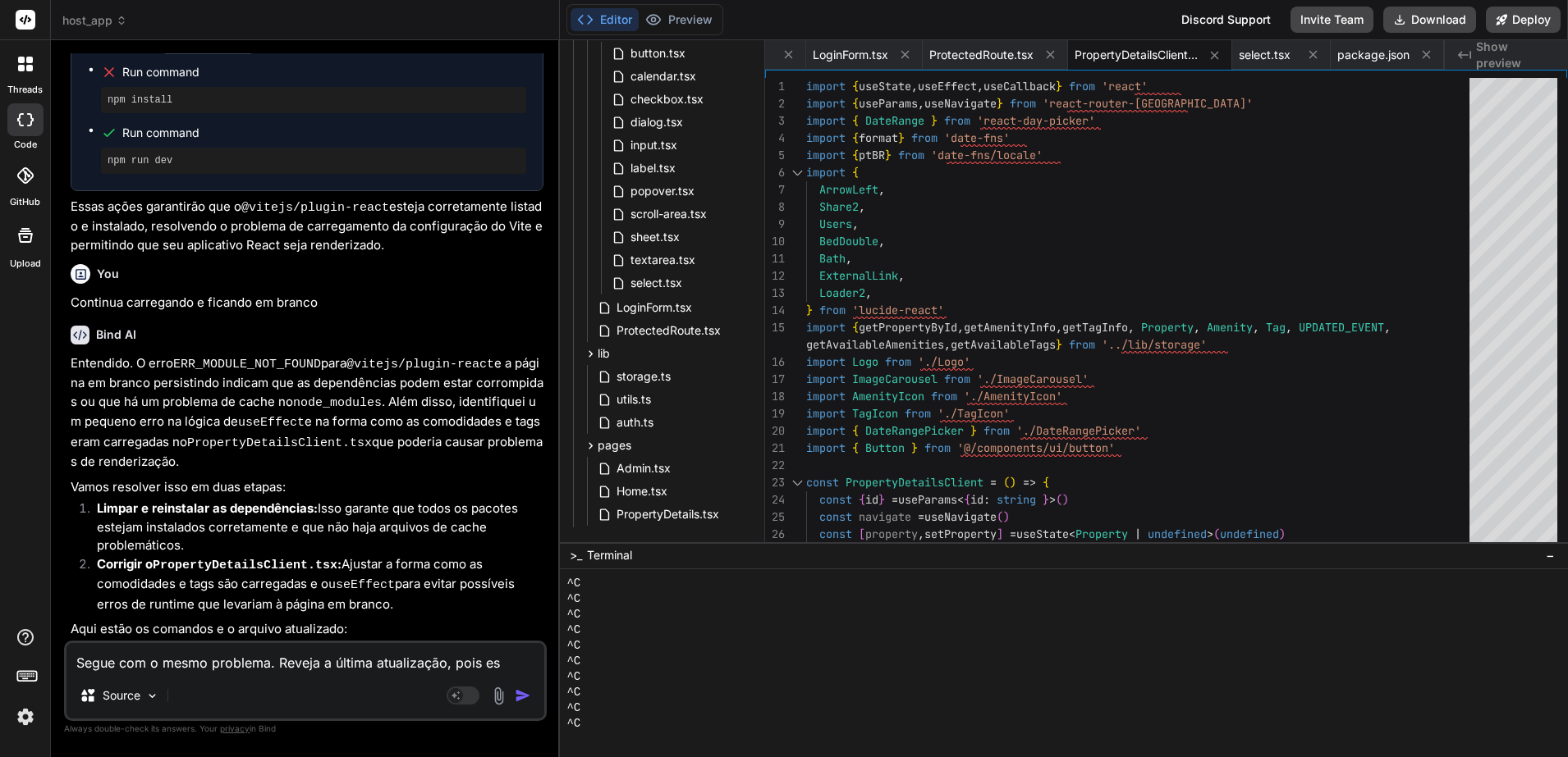
type textarea "x"
type textarea "Segue com o mesmo problema. Reveja a última atualização, pois esta"
type textarea "x"
type textarea "Segue com o mesmo problema. Reveja a última atualização, pois estav"
type textarea "x"
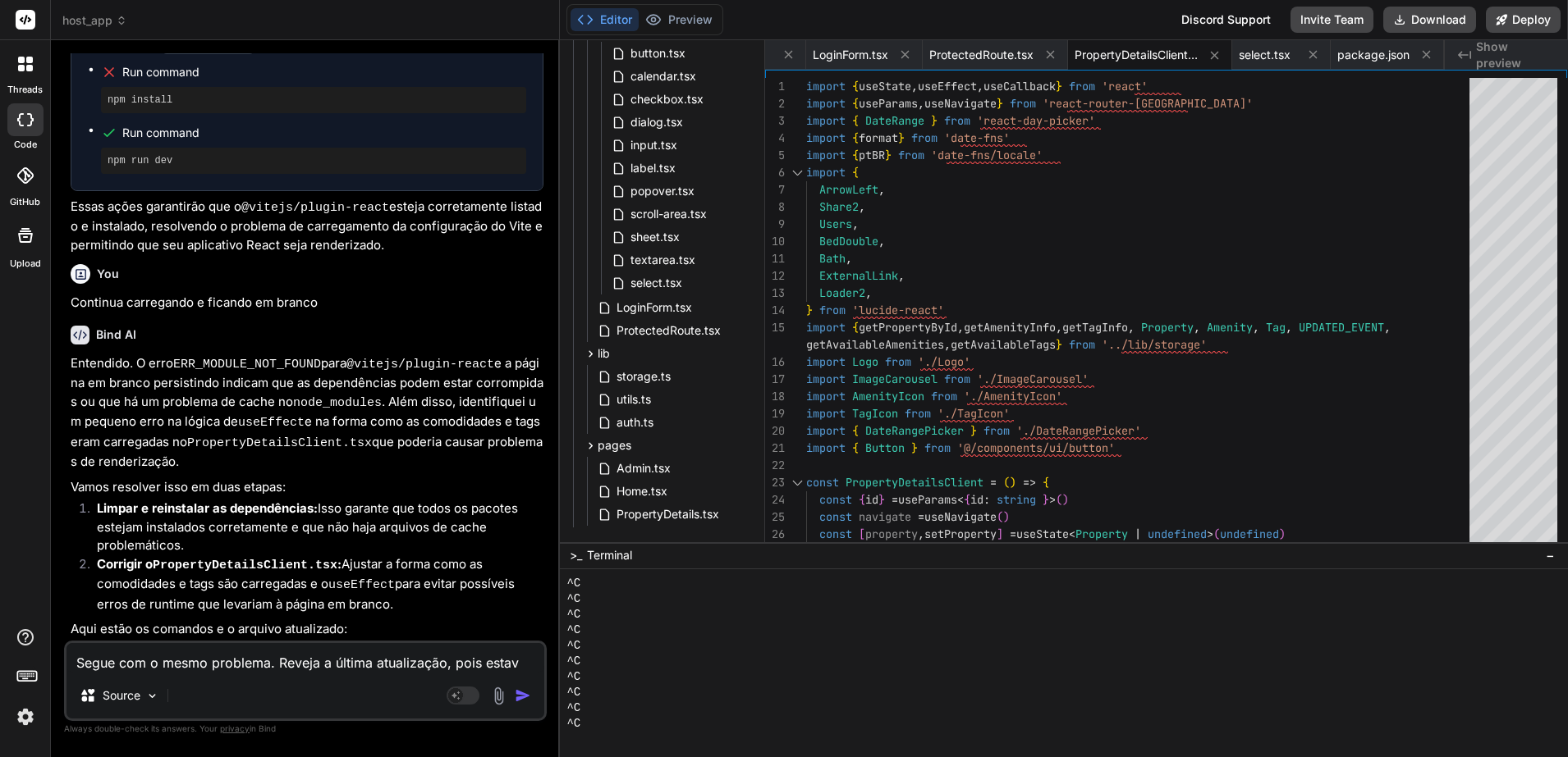
type textarea "Segue com o mesmo problema. Reveja a última atualização, pois estava"
type textarea "x"
type textarea "Segue com o mesmo problema. Reveja a última atualização, pois estava"
type textarea "x"
type textarea "Segue com o mesmo problema. Reveja a última atualização, pois estava f"
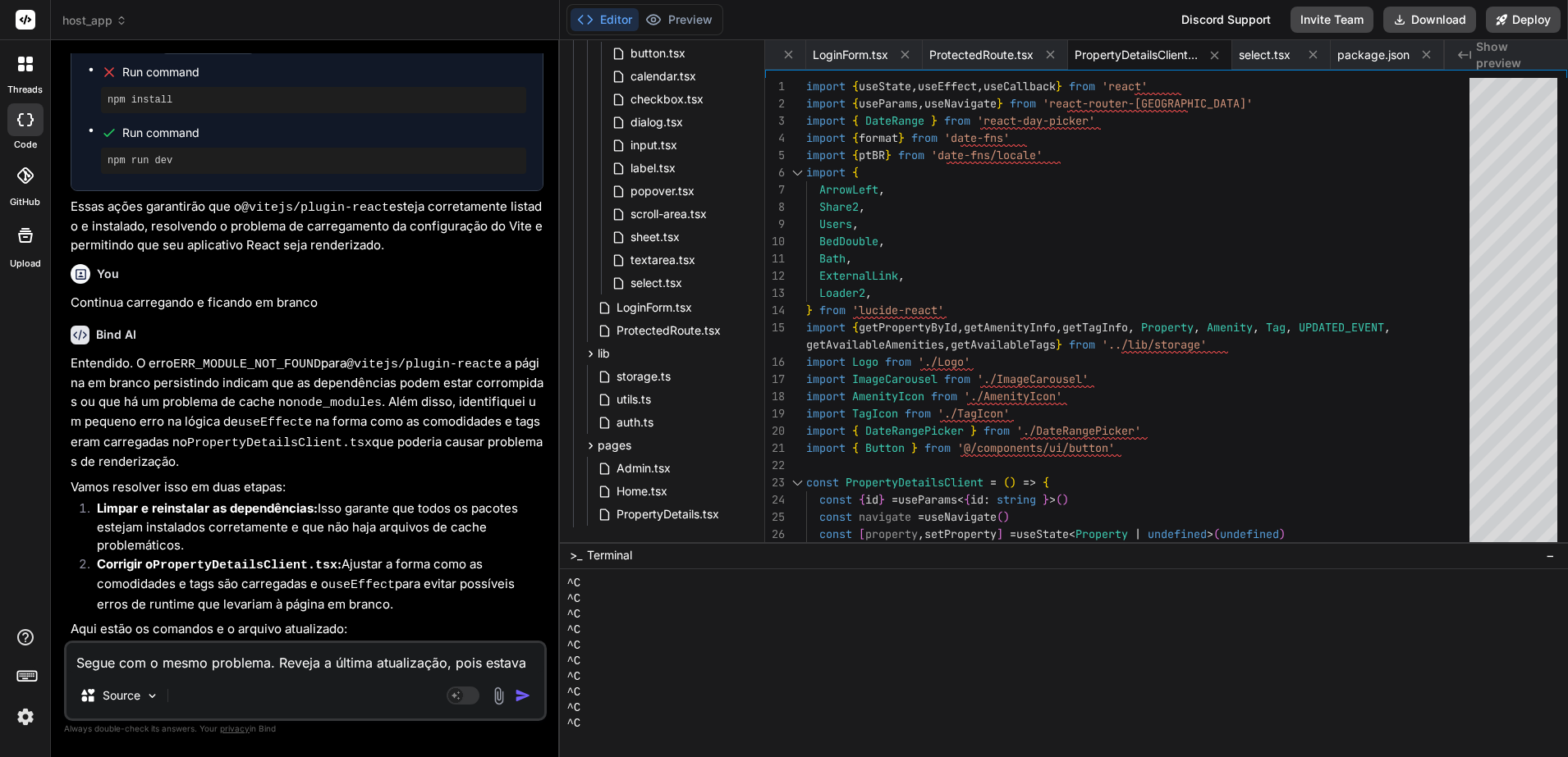
type textarea "x"
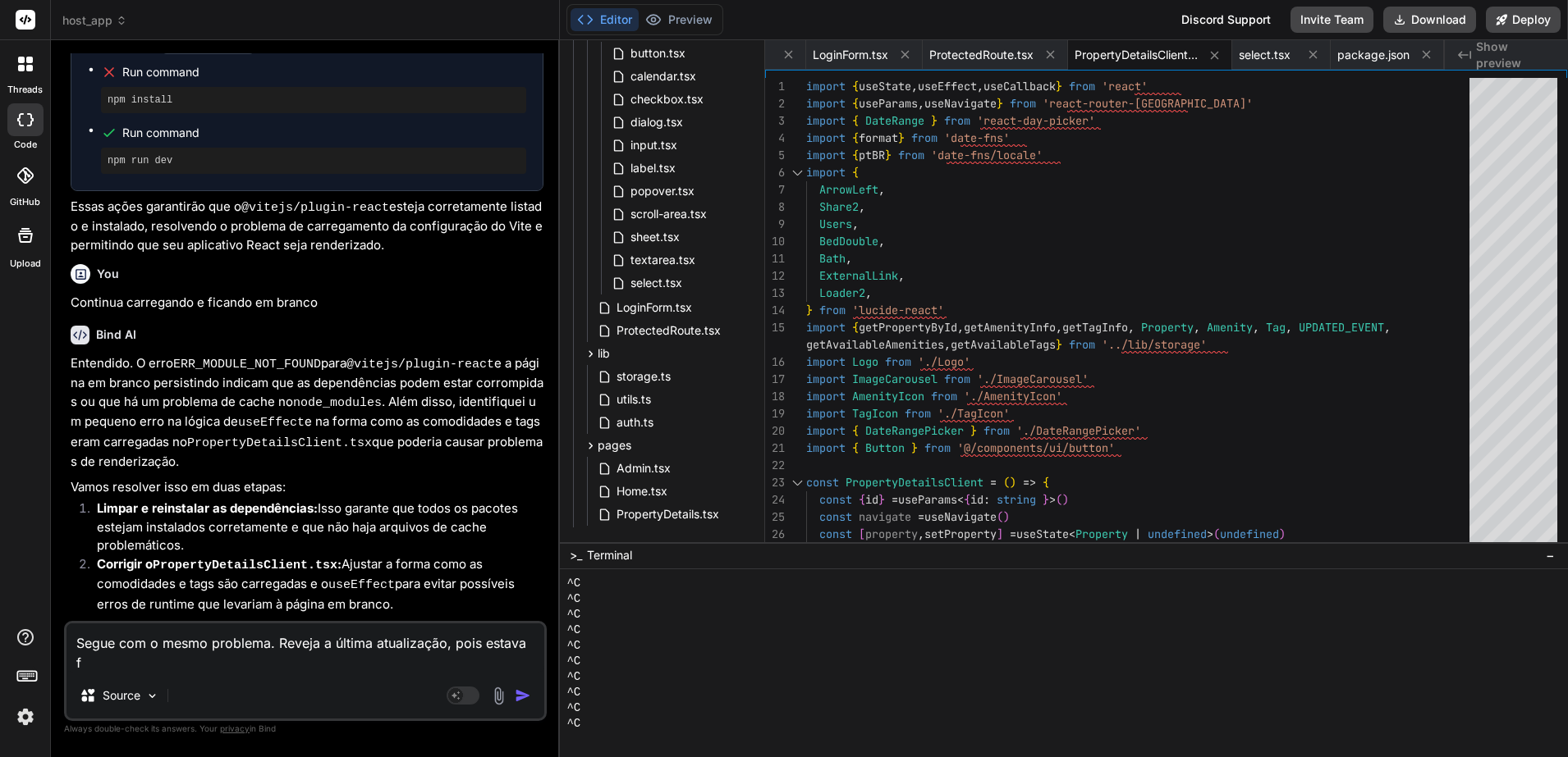
type textarea "Segue com o mesmo problema. Reveja a última atualização, pois estava fu"
type textarea "x"
type textarea "Segue com o mesmo problema. Reveja a última atualização, pois estava fun"
type textarea "x"
type textarea "Segue com o mesmo problema. Reveja a última atualização, pois estava func"
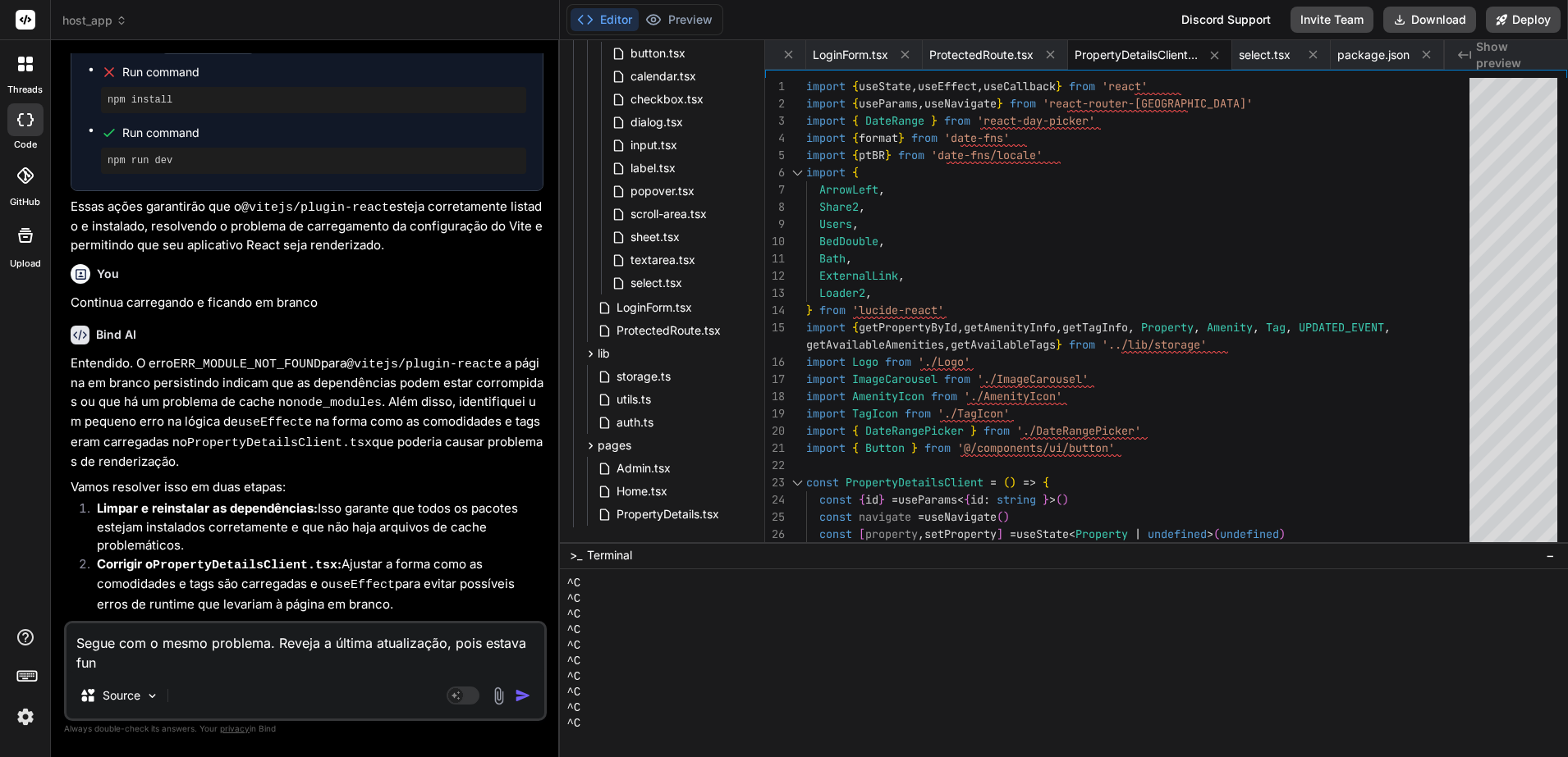
type textarea "x"
type textarea "Segue com o mesmo problema. Reveja a última atualização, pois estava funci"
type textarea "x"
type textarea "Segue com o mesmo problema. Reveja a última atualização, pois estava funcio"
type textarea "x"
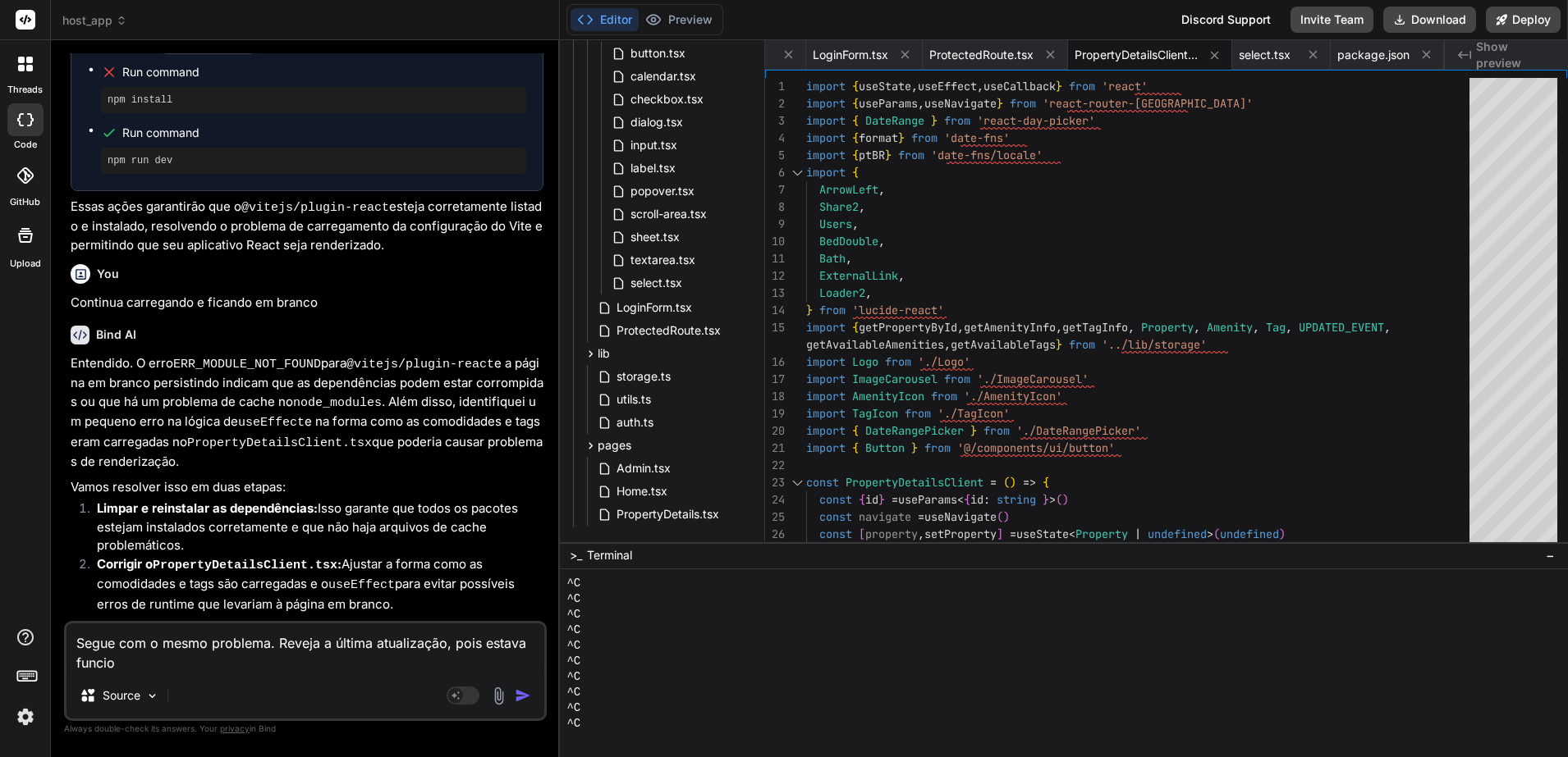
type textarea "Segue com o mesmo problema. Reveja a última atualização, pois estava funcion"
type textarea "x"
type textarea "Segue com o mesmo problema. Reveja a última atualização, pois estava funciona"
type textarea "x"
type textarea "Segue com o mesmo problema. Reveja a última atualização, pois estava funcionan"
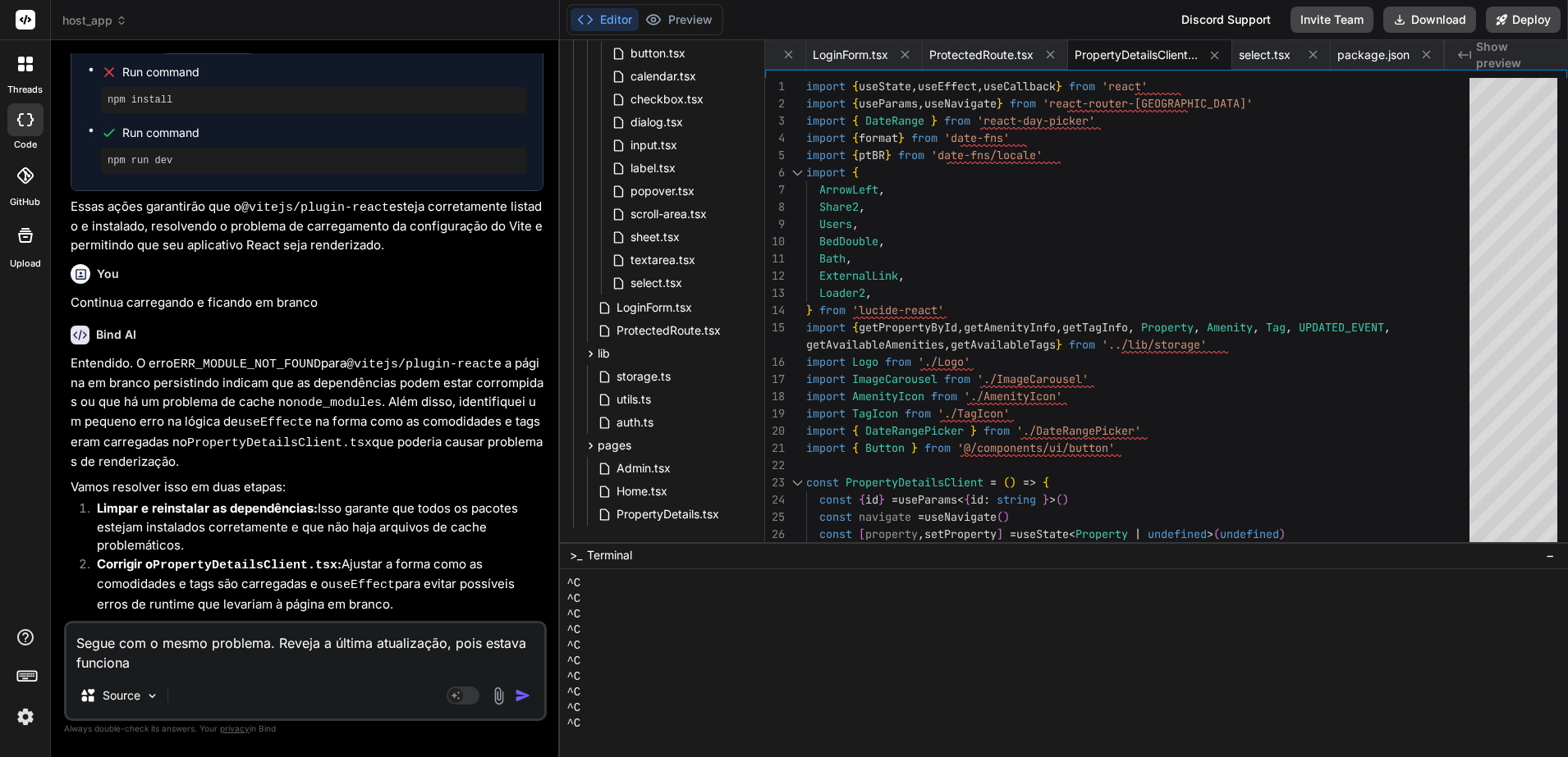
type textarea "x"
type textarea "Segue com o mesmo problema. Reveja a última atualização, pois estava funcionand"
type textarea "x"
type textarea "Segue com o mesmo problema. Reveja a última atualização, pois estava funcionando"
type textarea "x"
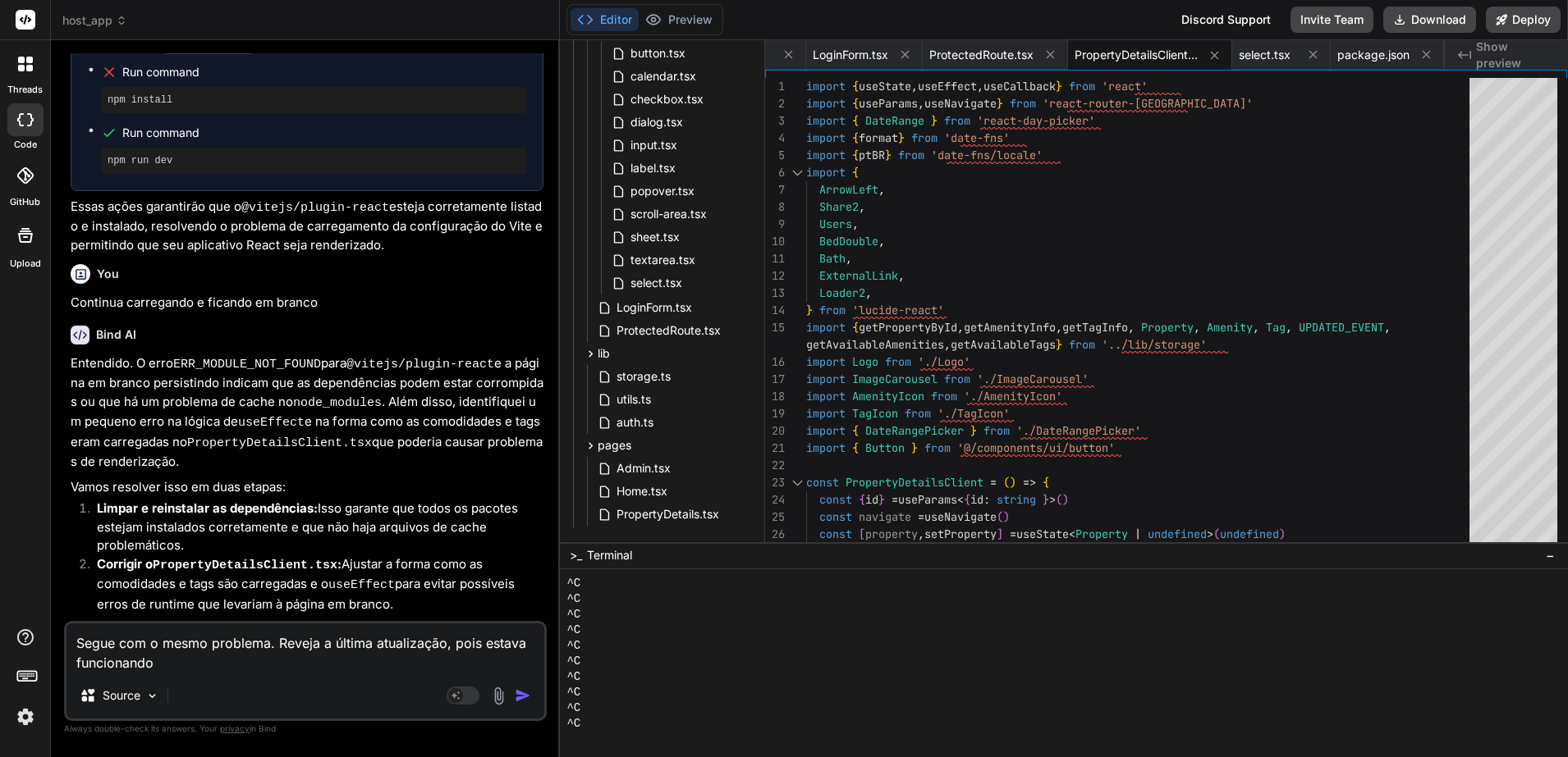
type textarea "Segue com o mesmo problema. Reveja a última atualização, pois estava funcionando"
type textarea "x"
type textarea "Segue com o mesmo problema. Reveja a última atualização, pois estava funcionand…"
type textarea "x"
type textarea "Segue com o mesmo problema. Reveja a última atualização, pois estava funcionand…"
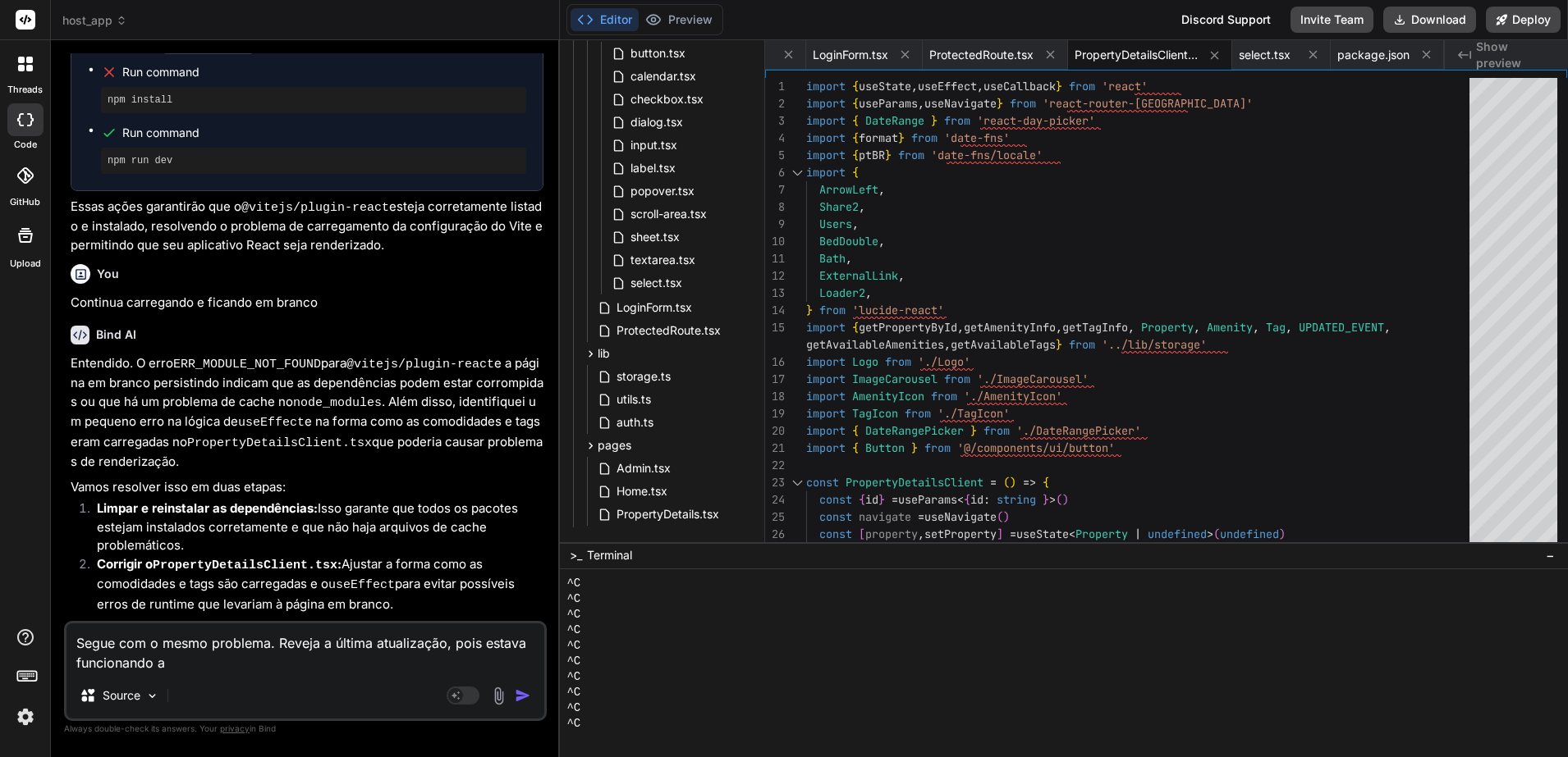
type textarea "x"
type textarea "Segue com o mesmo problema. Reveja a última atualização, pois estava funcionand…"
type textarea "x"
type textarea "Segue com o mesmo problema. Reveja a última atualização, pois estava funcionand…"
type textarea "x"
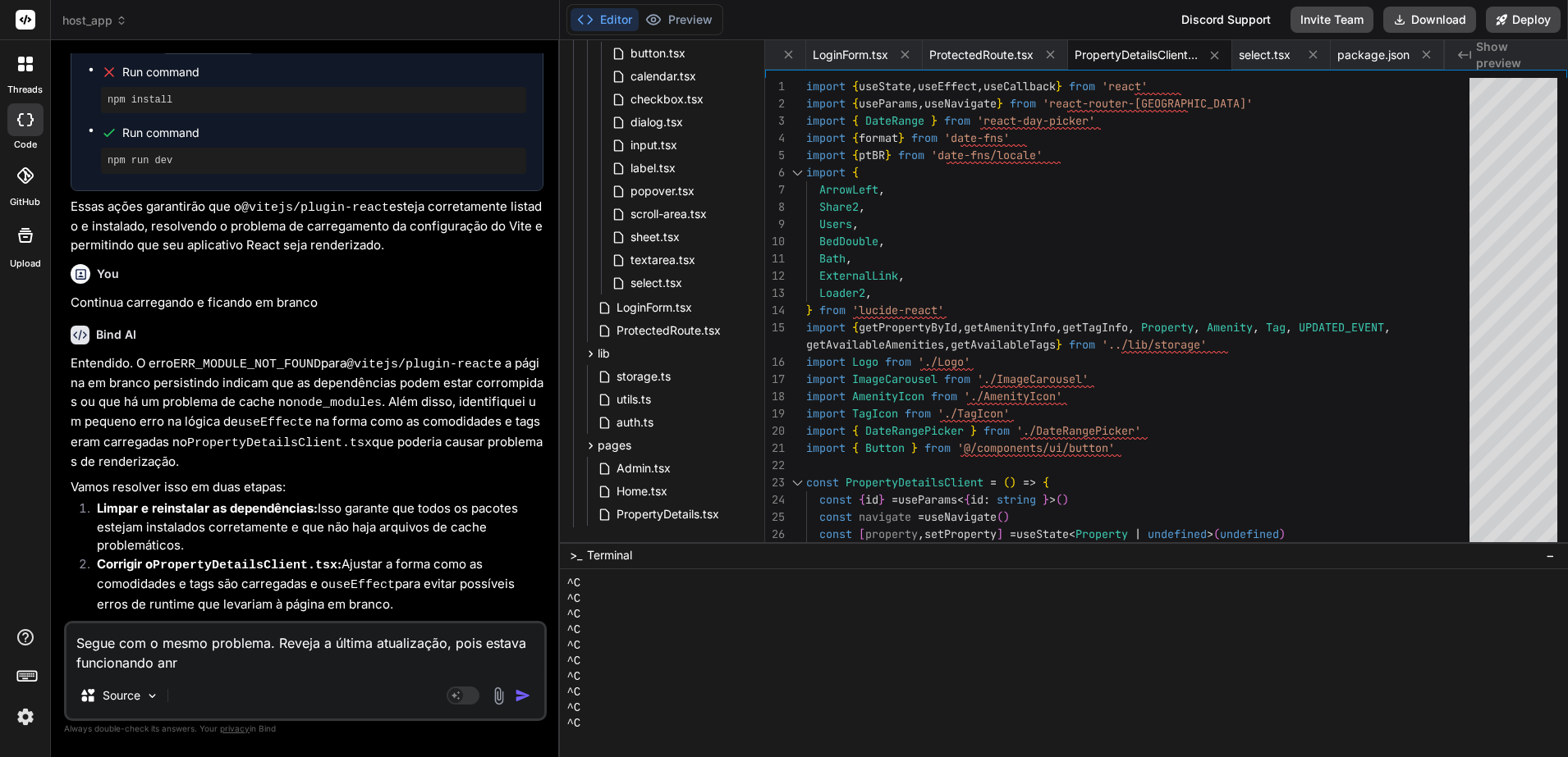
type textarea "Segue com o mesmo problema. Reveja a última atualização, pois estava funcionand…"
type textarea "x"
type textarea "Segue com o mesmo problema. Reveja a última atualização, pois estava funcionand…"
type textarea "x"
type textarea "Segue com o mesmo problema. Reveja a última atualização, pois estava funcionand…"
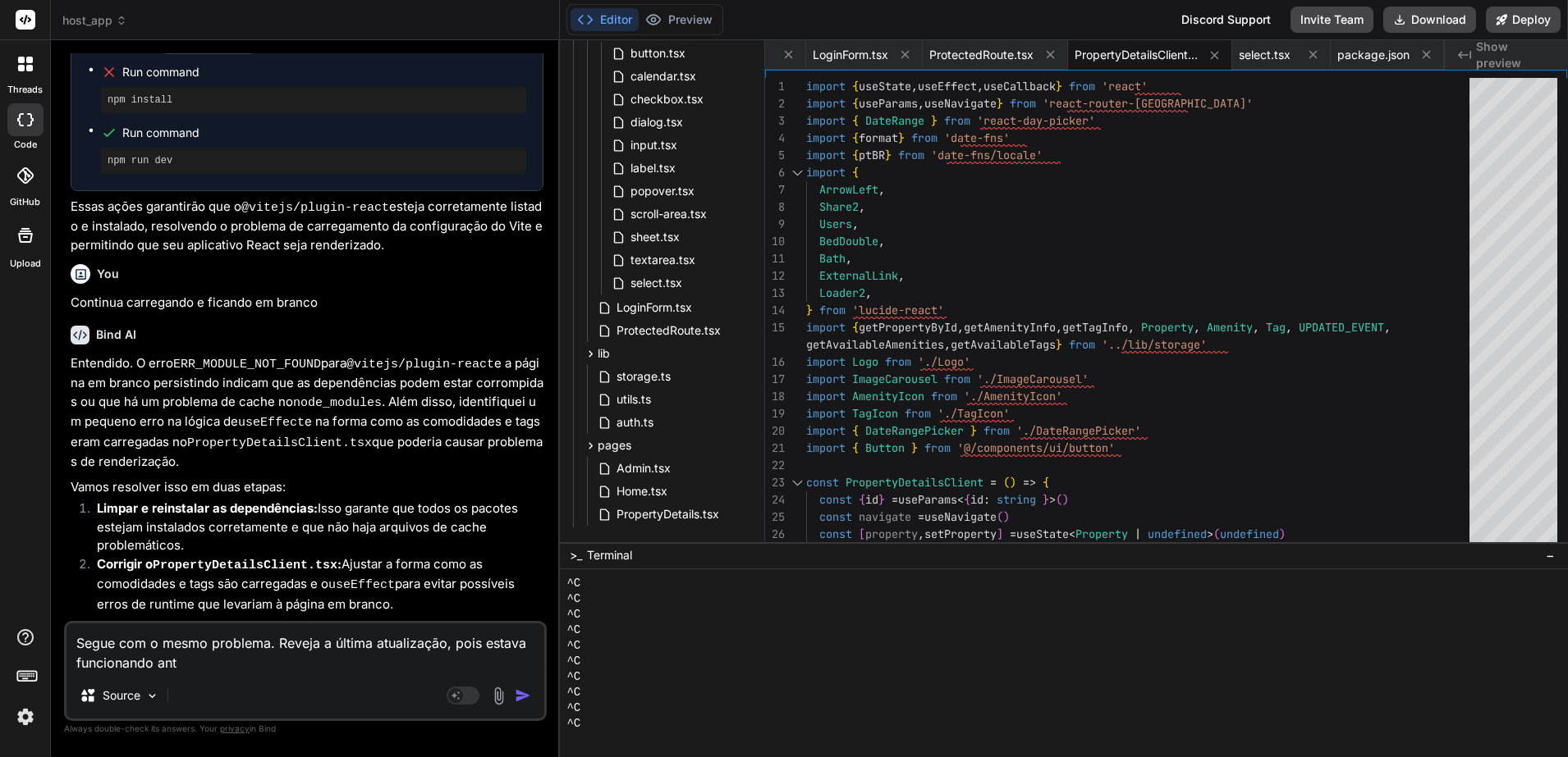
type textarea "x"
type textarea "Segue com o mesmo problema. Reveja a última atualização, pois estava funcionand…"
type textarea "x"
type textarea "Segue com o mesmo problema. Reveja a última atualização, pois estava funcionand…"
type textarea "x"
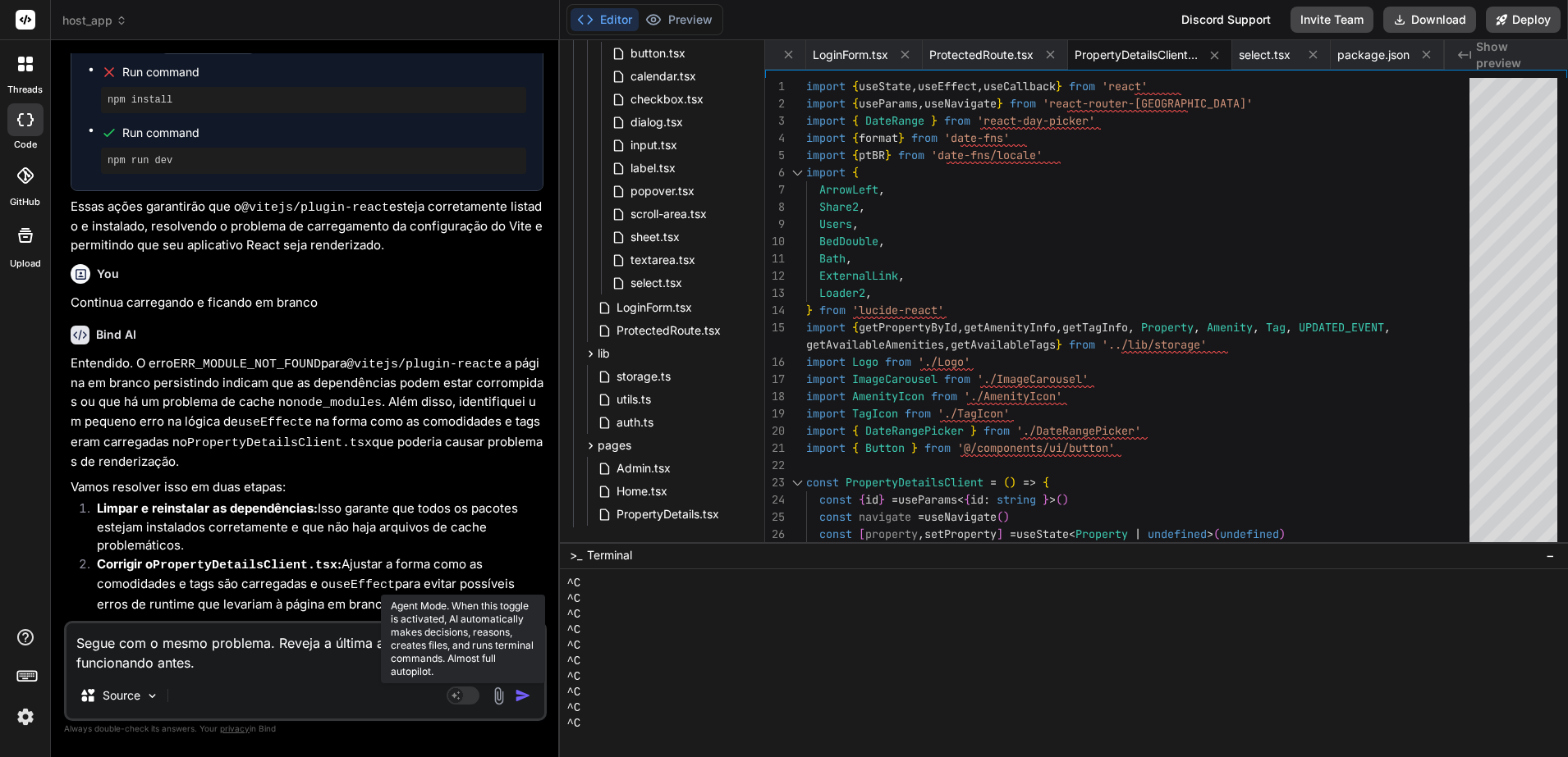
type textarea "Segue com o mesmo problema. Reveja a última atualização, pois estava funcionand…"
click at [469, 693] on rect at bounding box center [463, 695] width 33 height 18
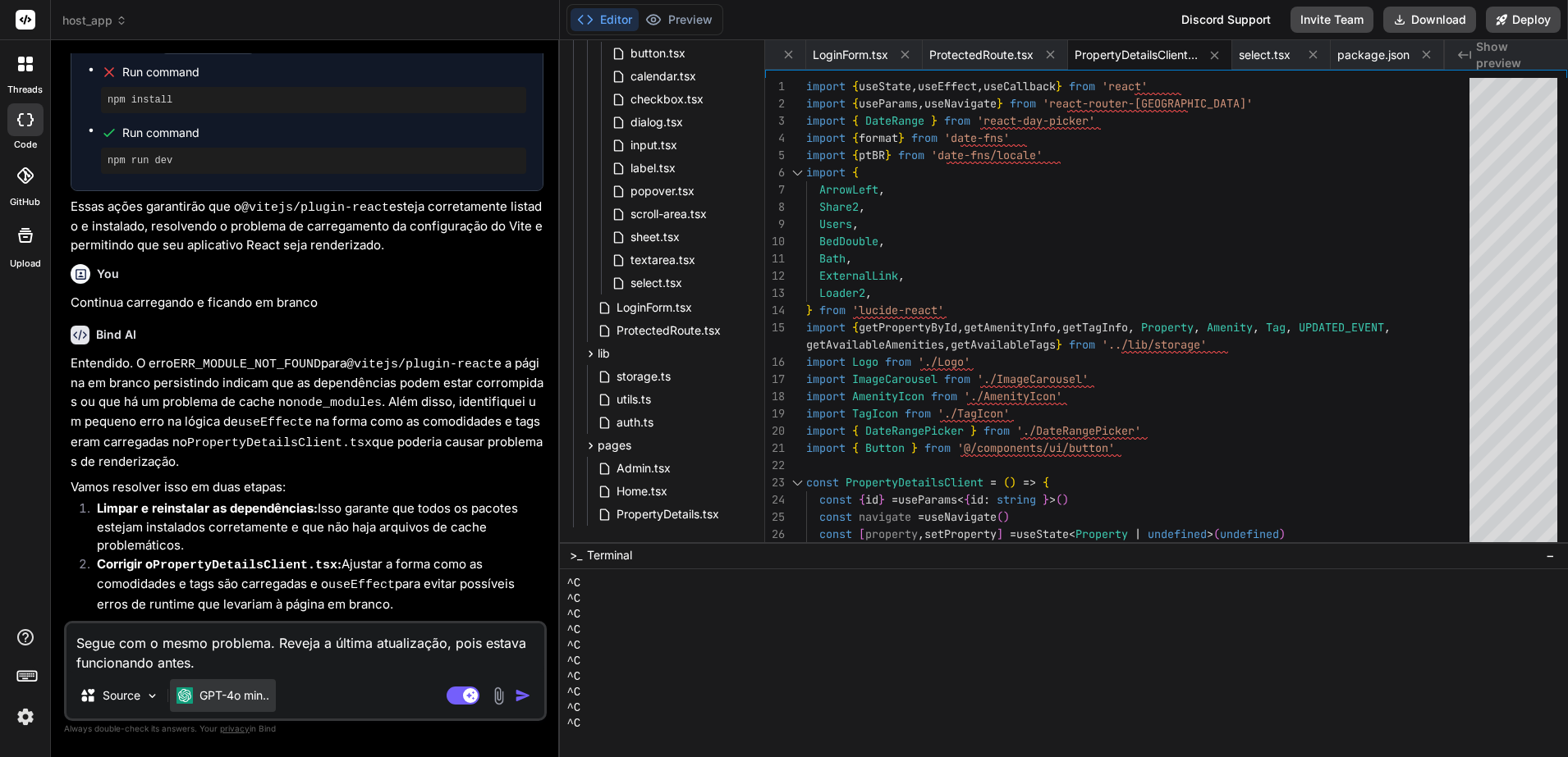
click at [272, 694] on div "GPT-4o min.." at bounding box center [222, 695] width 106 height 33
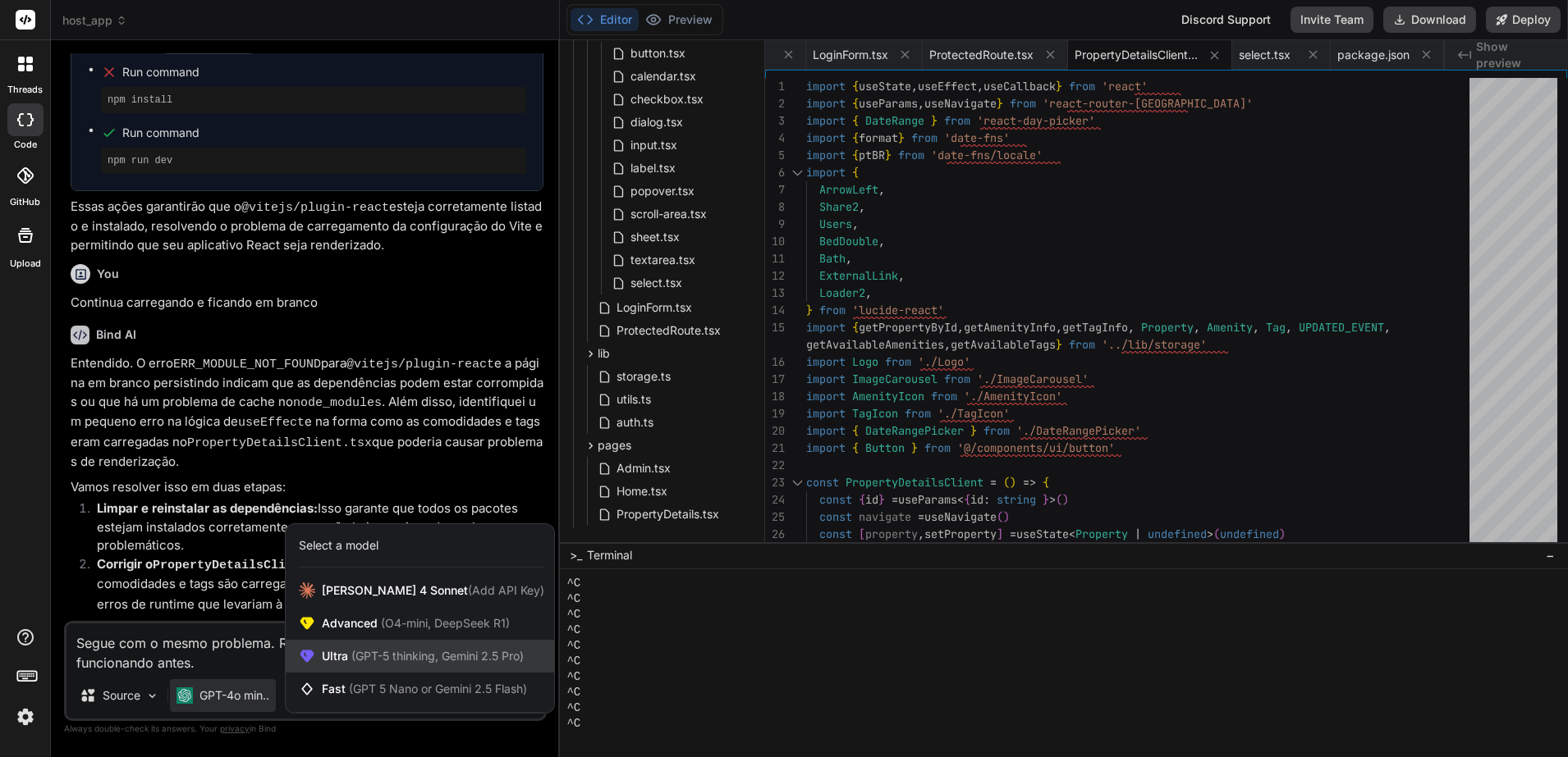
click at [403, 646] on div "Ultra (GPT-5 thinking, Gemini 2.5 Pro)" at bounding box center [419, 656] width 268 height 33
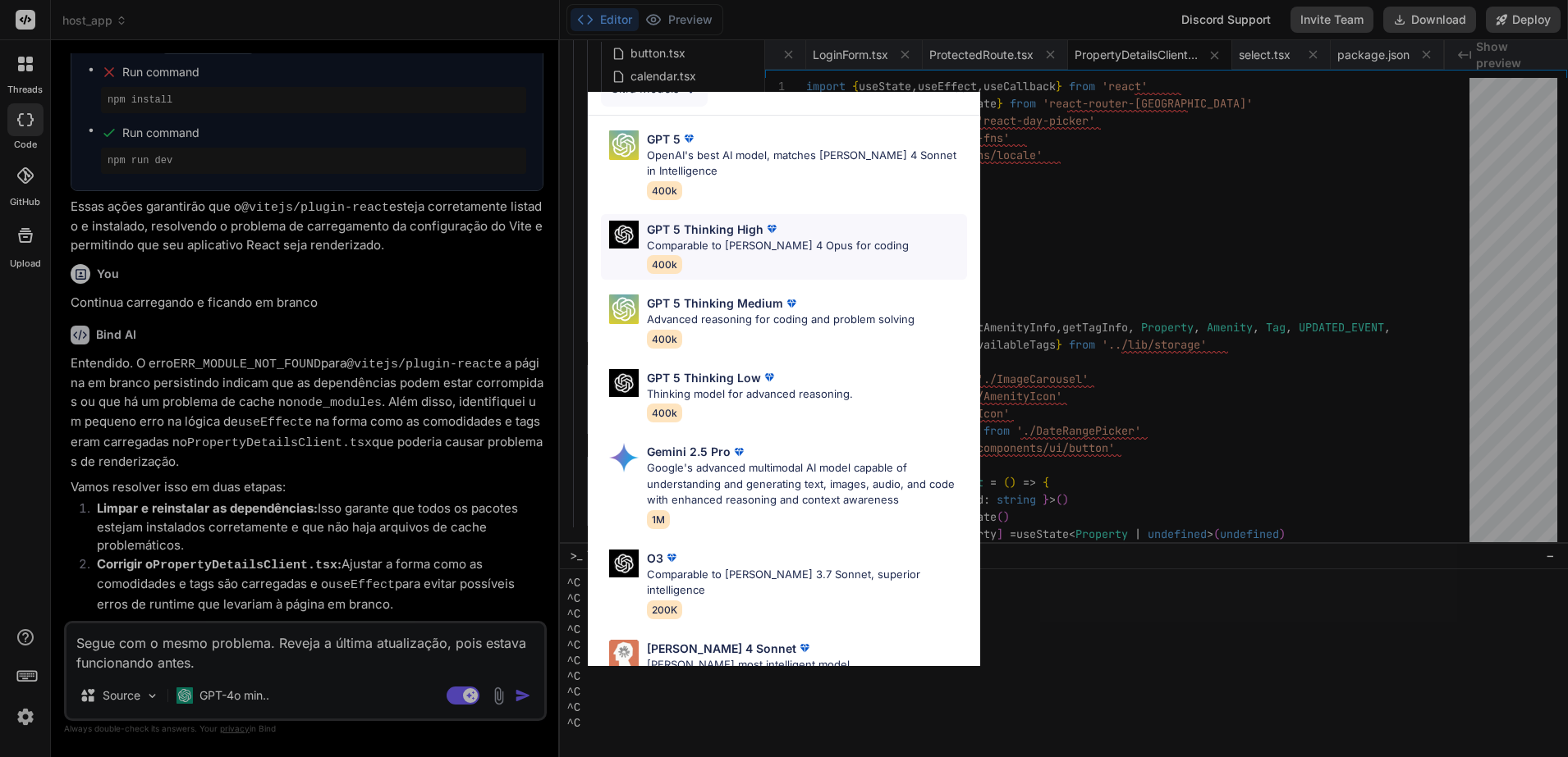
scroll to position [0, 0]
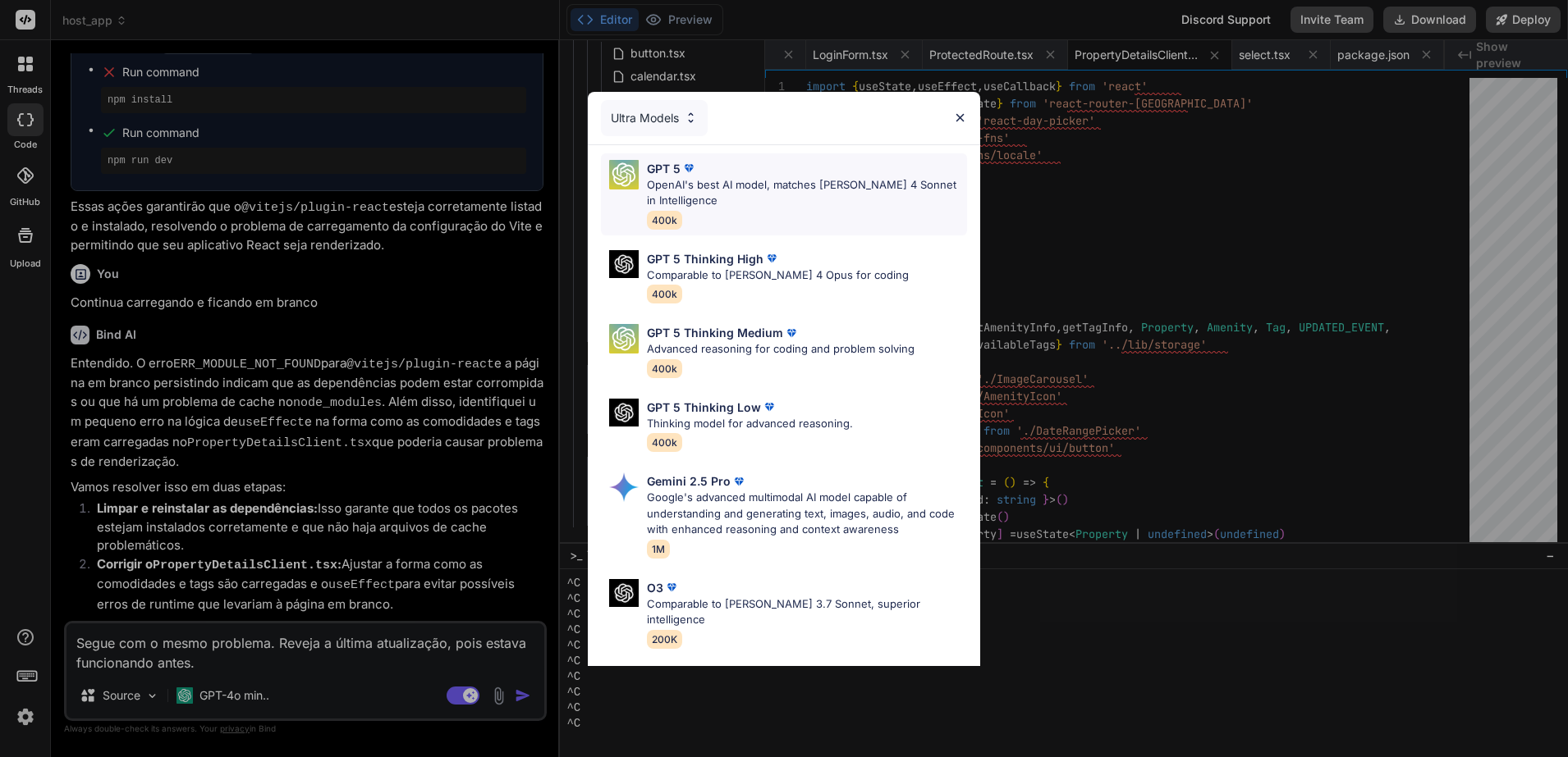
click at [752, 180] on p "OpenAI's best AI model, matches [PERSON_NAME] 4 Sonnet in Intelligence" at bounding box center [806, 193] width 320 height 32
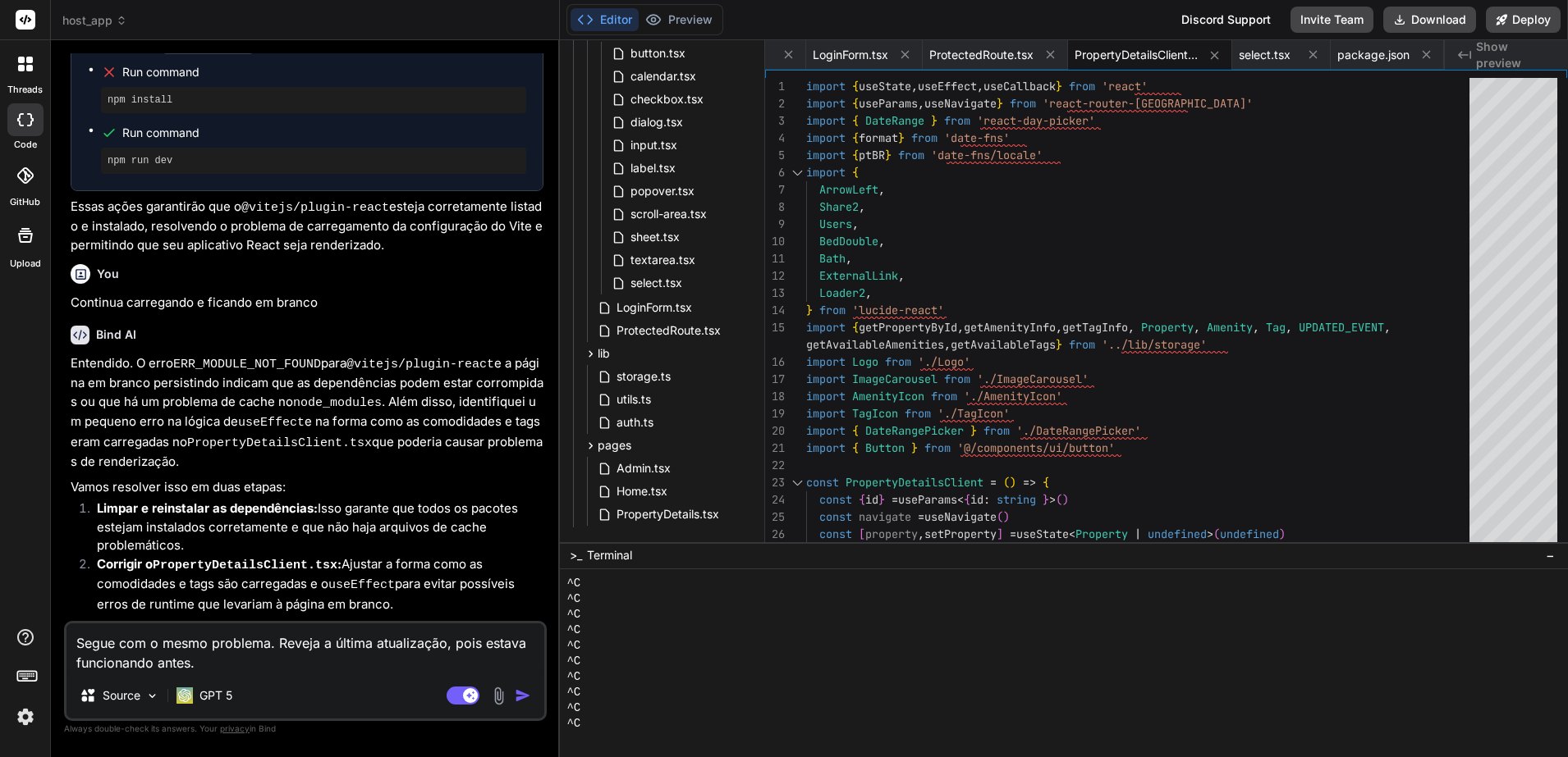
click at [517, 695] on img "button" at bounding box center [522, 695] width 16 height 16
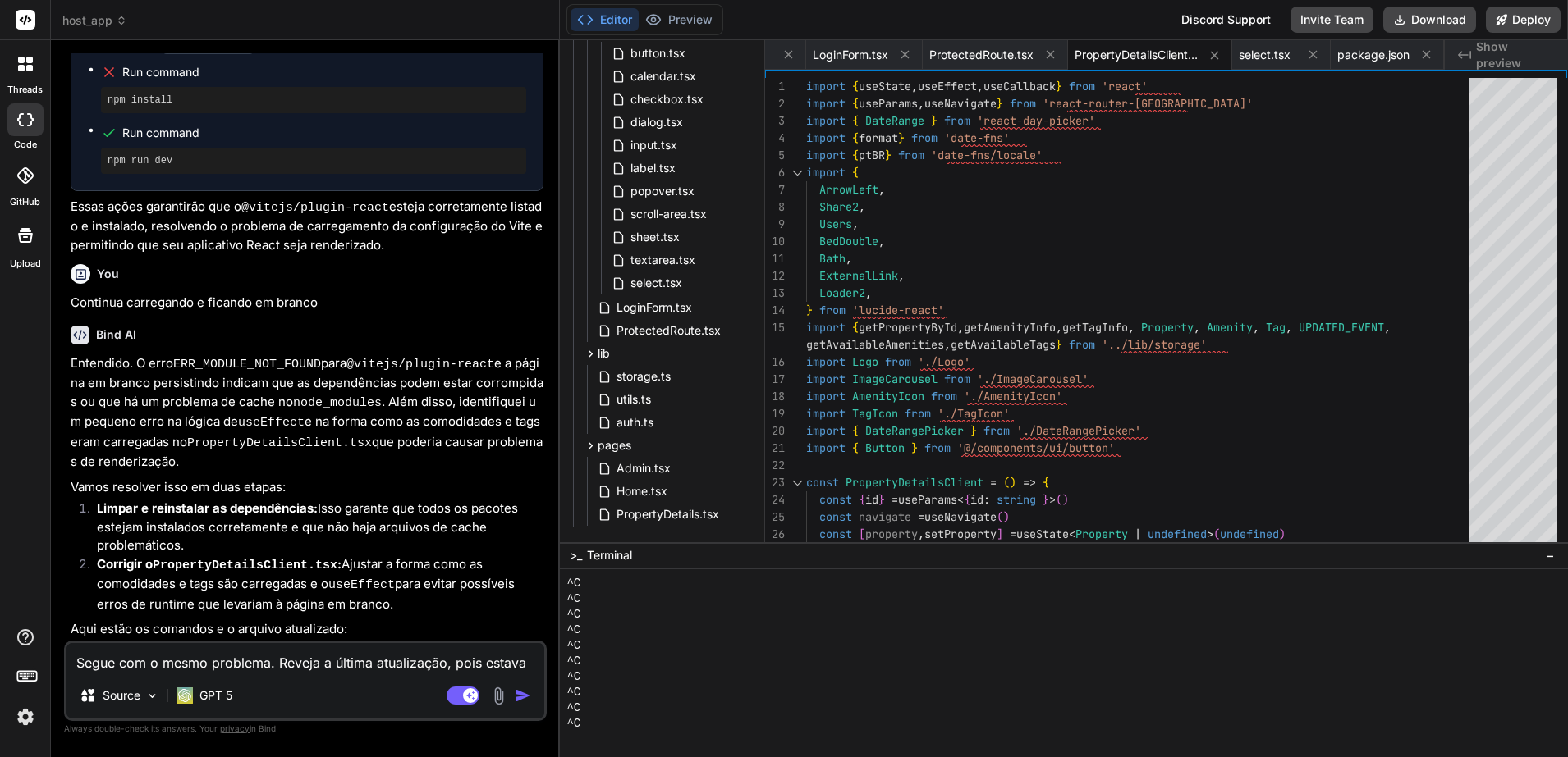
scroll to position [11468, 0]
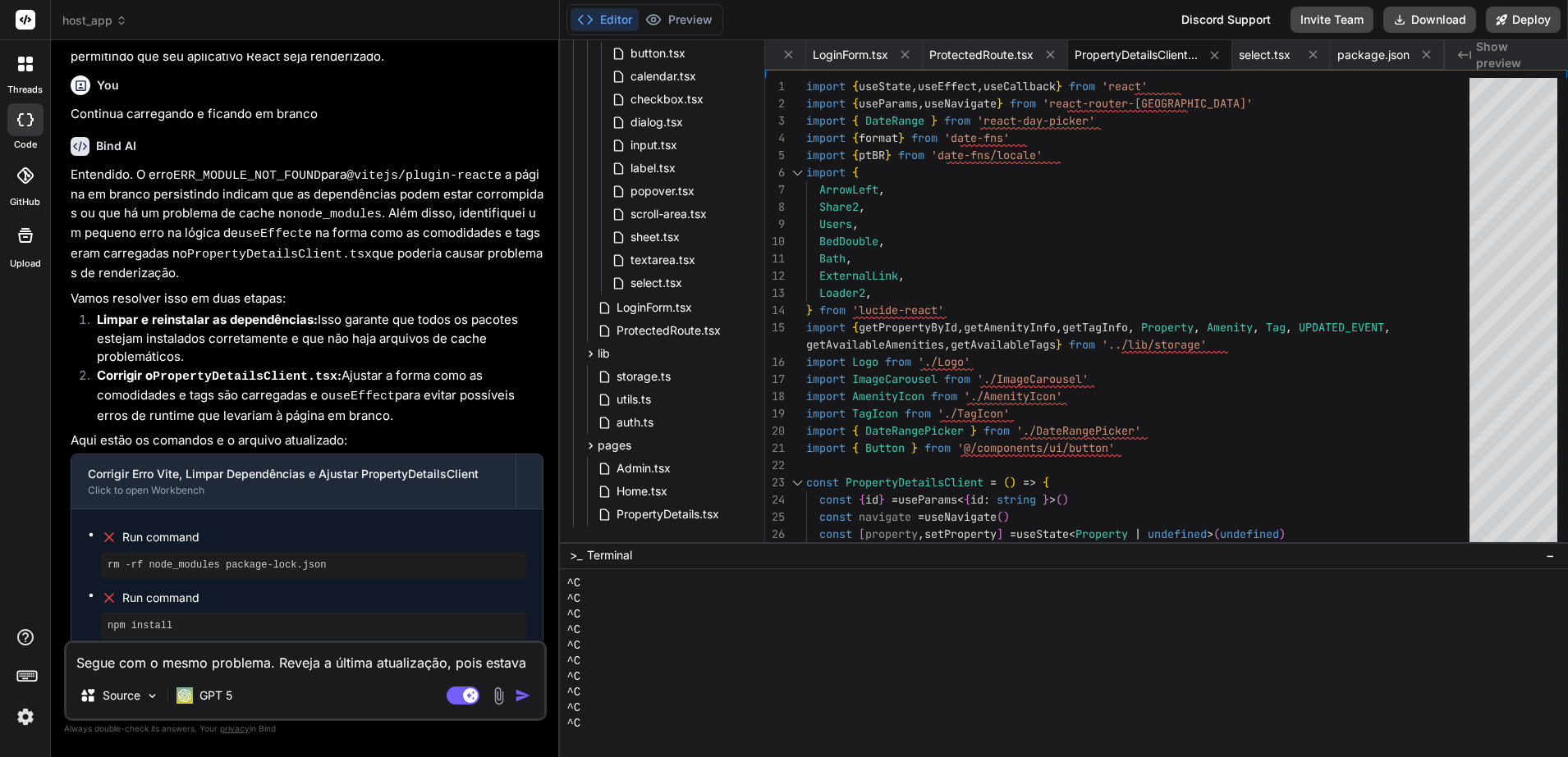
type textarea "x"
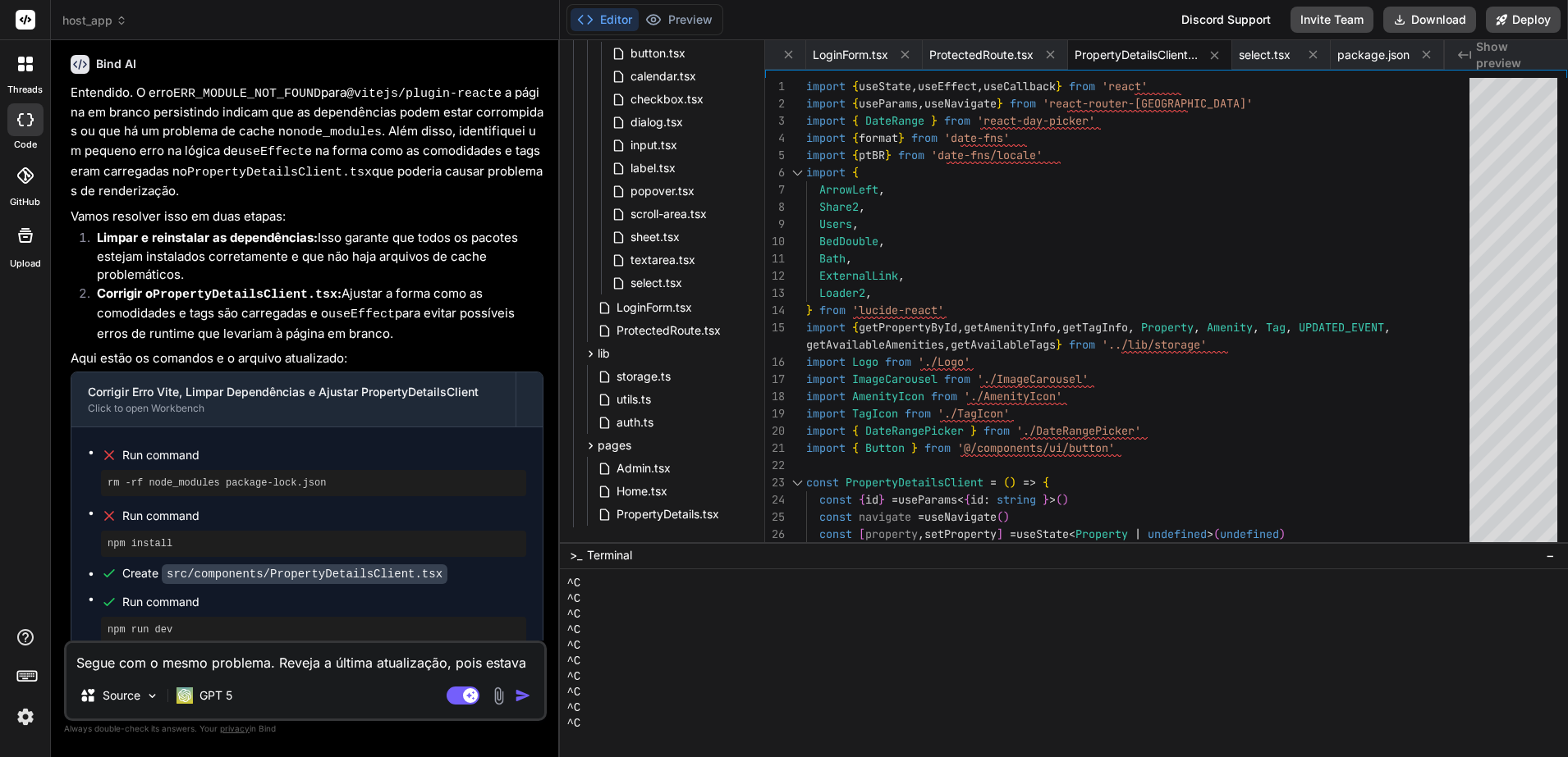
scroll to position [11638, 0]
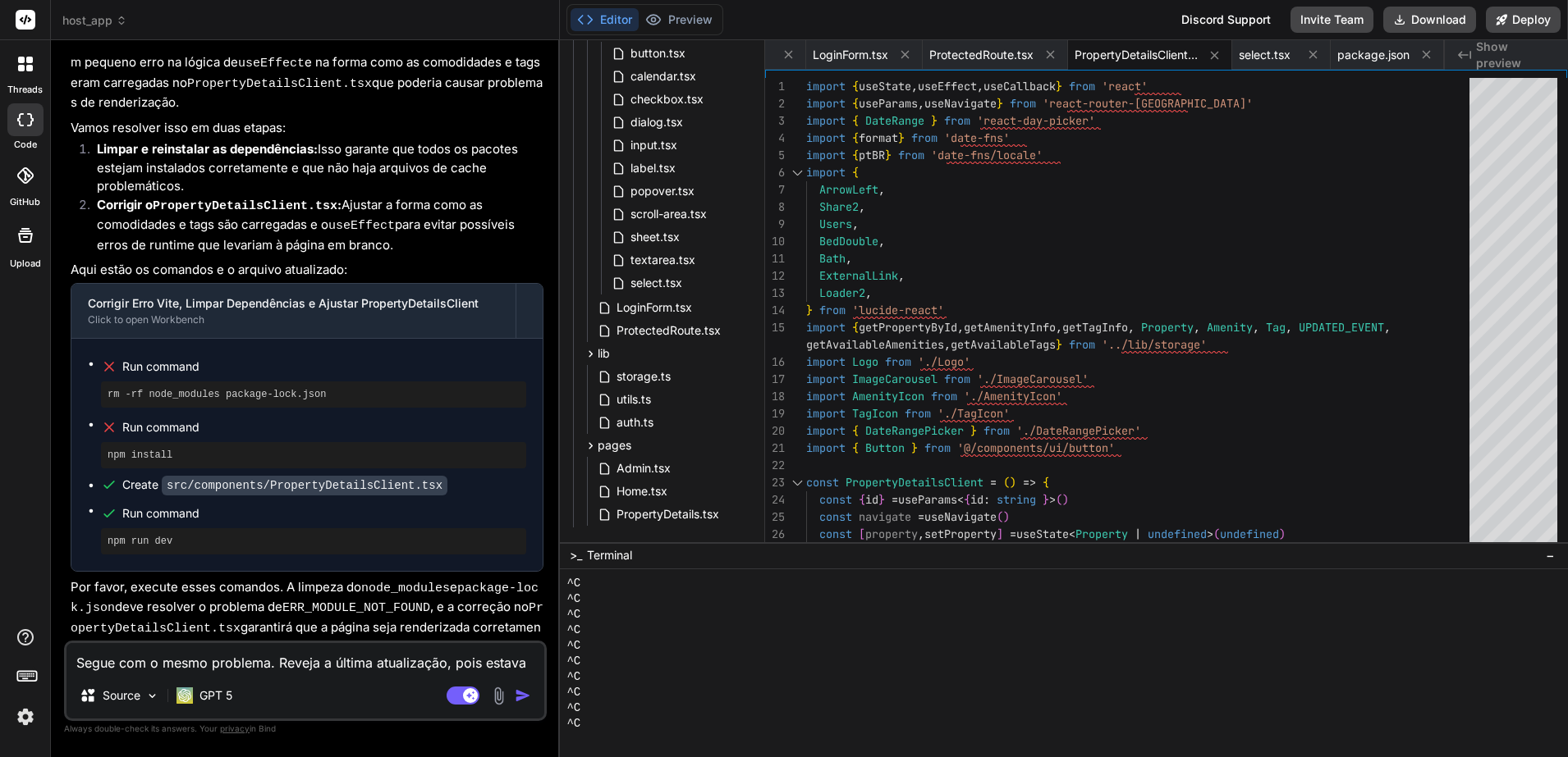
click at [355, 654] on textarea "Segue com o mesmo problema. Reveja a última atualização, pois estava funcionand…" at bounding box center [305, 658] width 478 height 29
type textarea "S"
type textarea "x"
type textarea "Si"
type textarea "x"
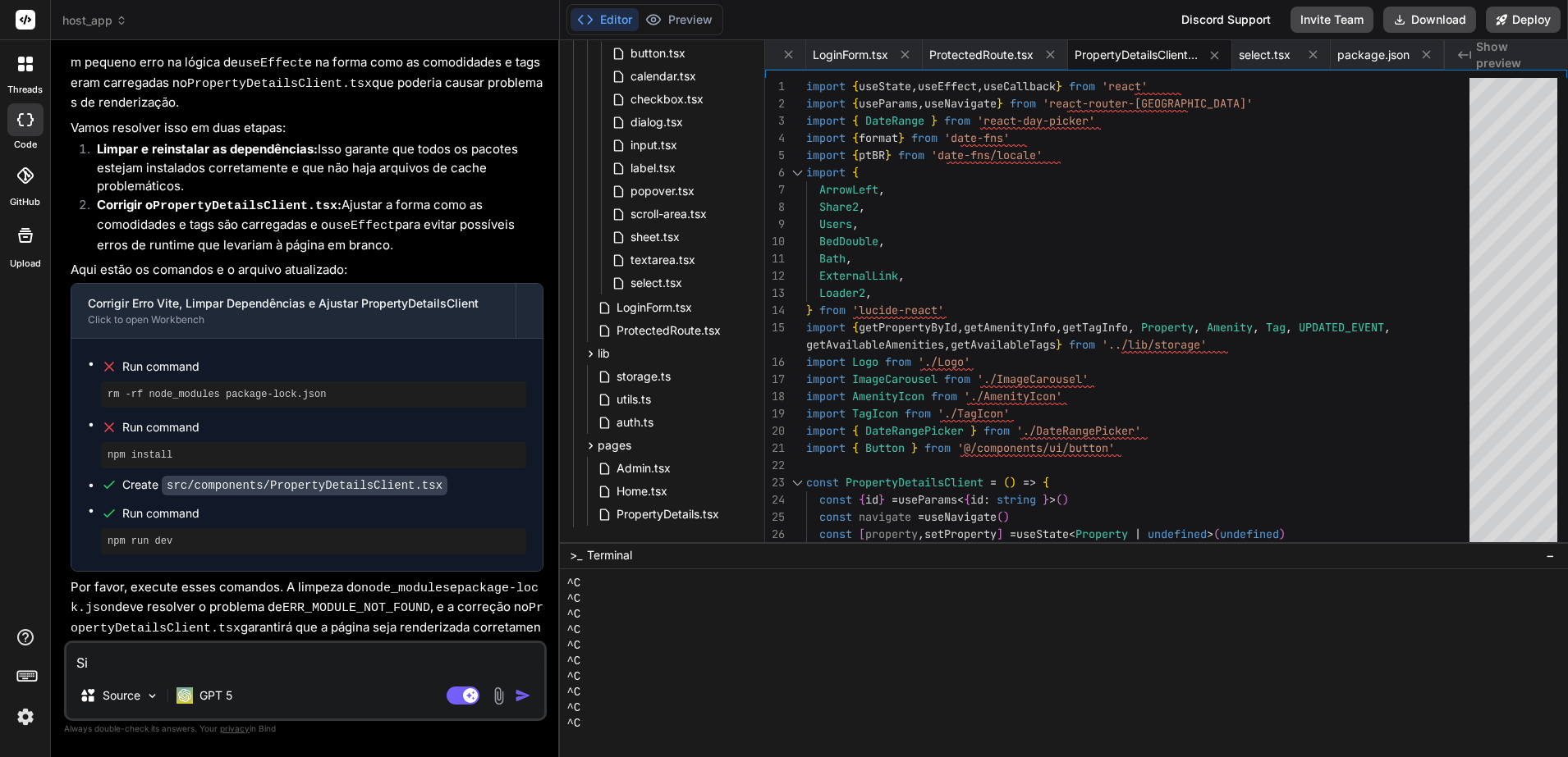
type textarea "Sim"
type textarea "x"
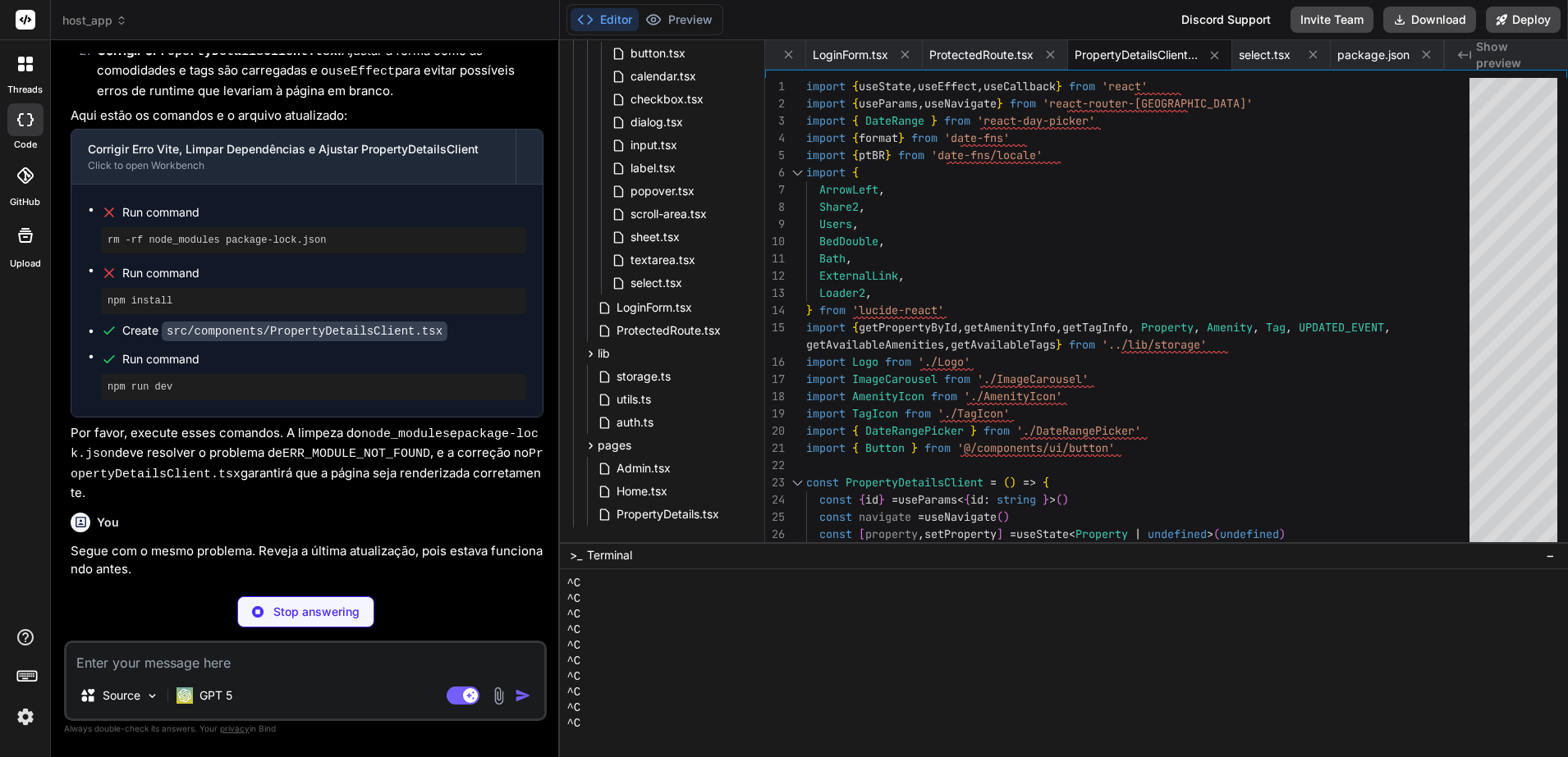
scroll to position [11809, 0]
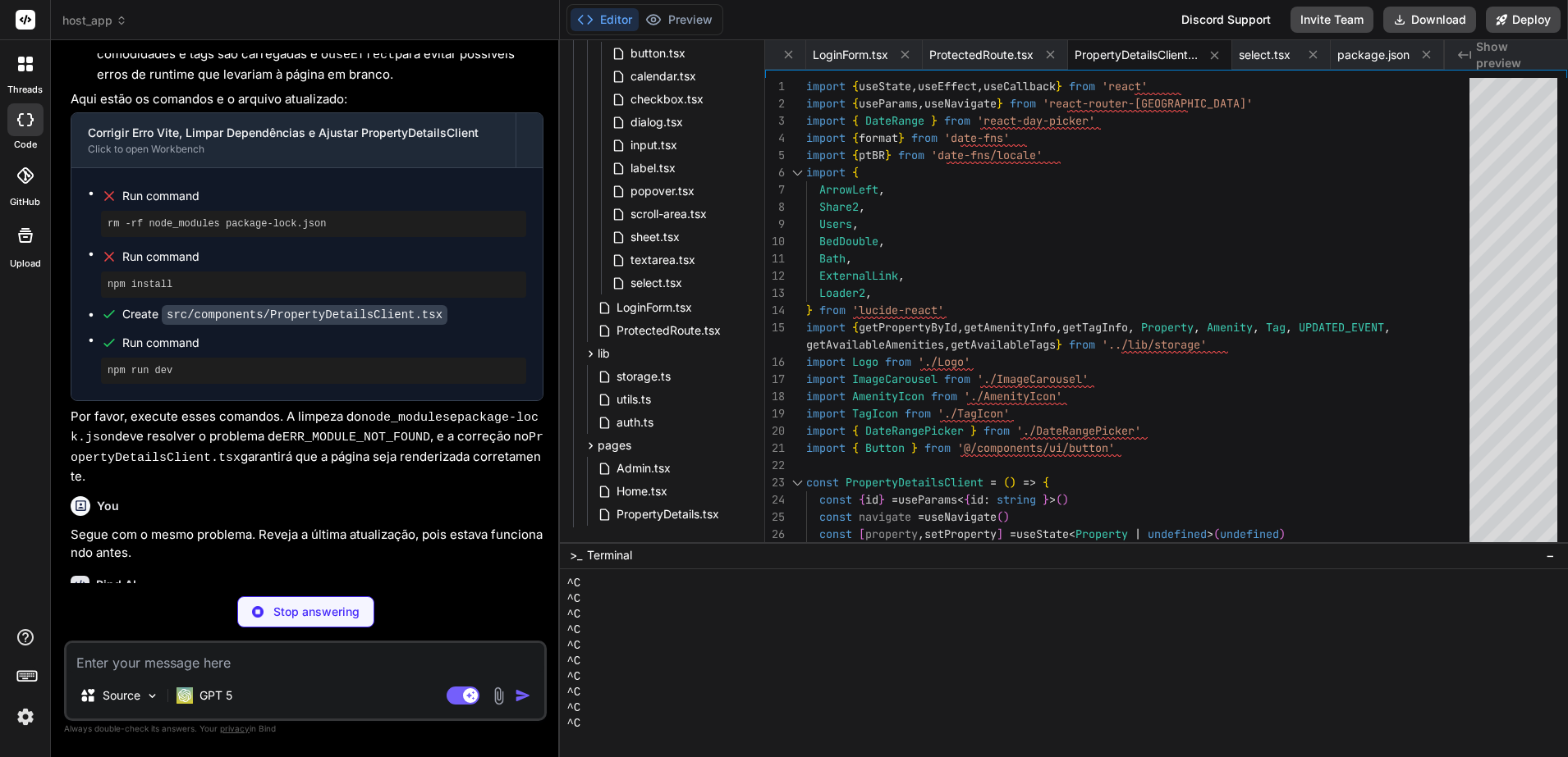
type textarea "x"
type textarea "}, }, })"
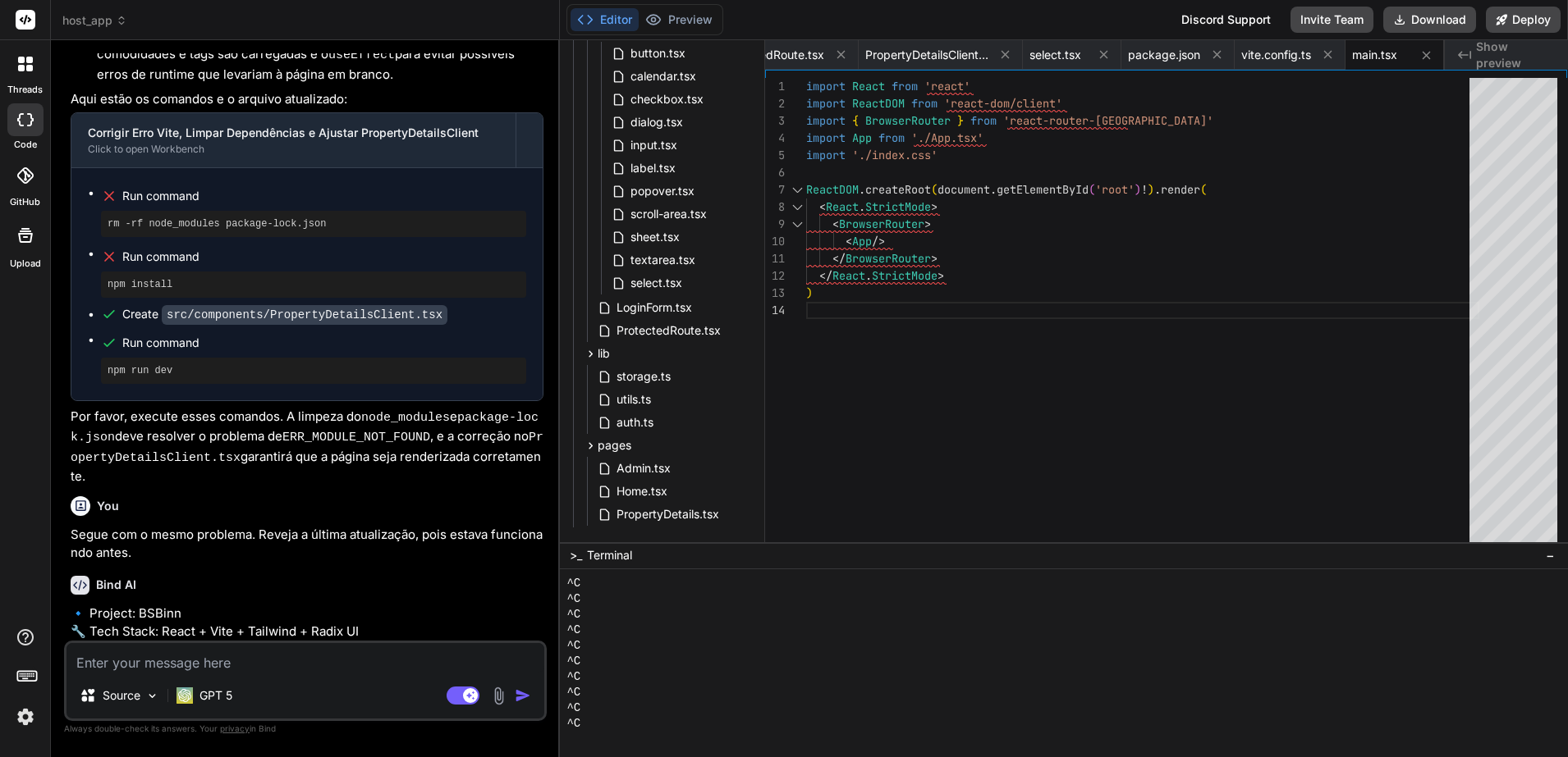
scroll to position [499, 0]
type textarea "x"
